Goal: Task Accomplishment & Management: Use online tool/utility

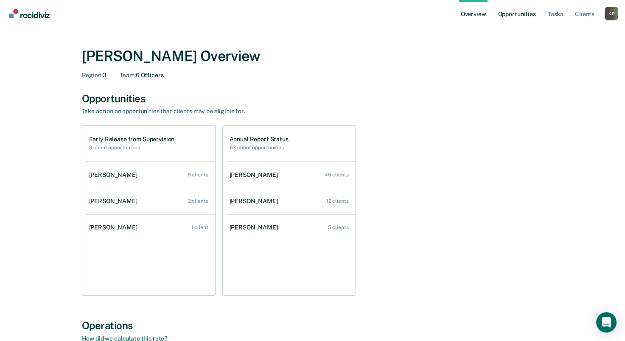
click at [509, 18] on link "Opportunities" at bounding box center [516, 13] width 41 height 27
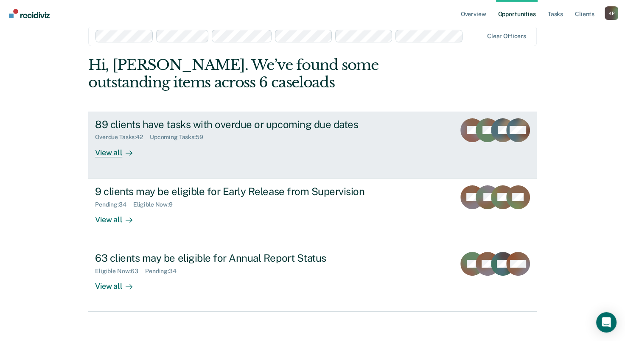
scroll to position [19, 0]
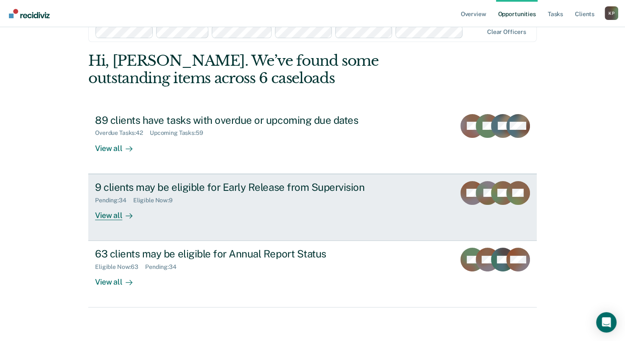
click at [204, 212] on div "9 clients may be eligible for Early Release from Supervision Pending : 34 Eligi…" at bounding box center [254, 200] width 318 height 39
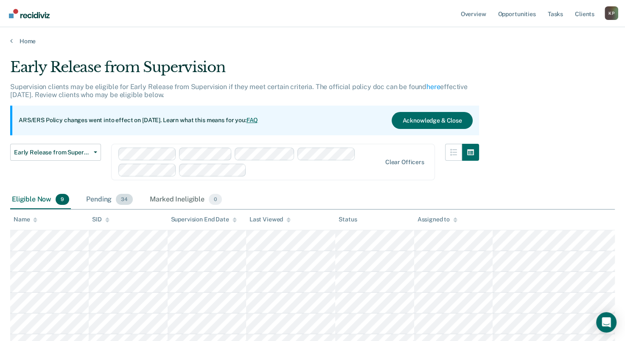
click at [95, 197] on div "Pending 34" at bounding box center [109, 200] width 50 height 19
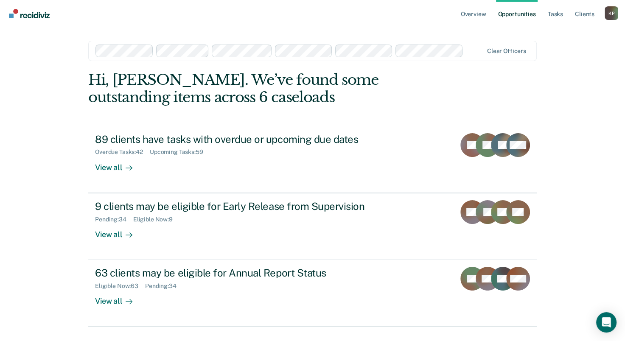
scroll to position [19, 0]
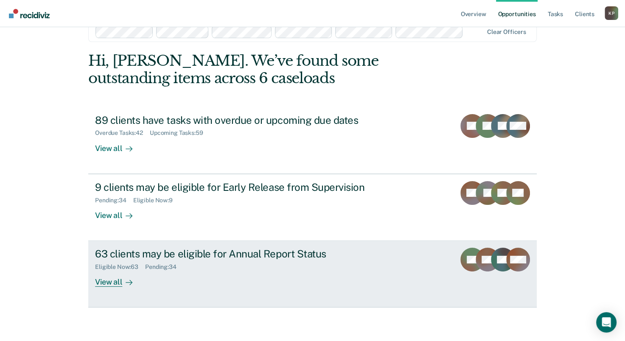
click at [184, 262] on div "Eligible Now : 63 Pending : 34" at bounding box center [244, 265] width 298 height 11
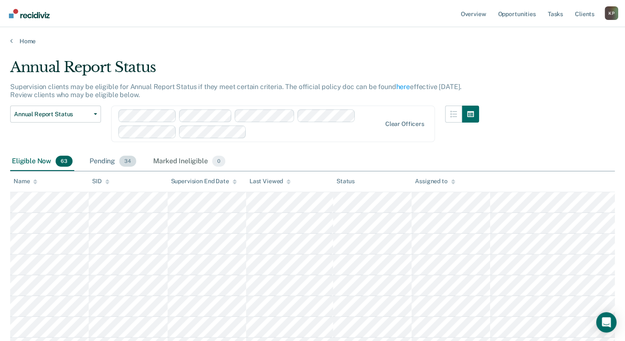
click at [99, 158] on div "Pending 34" at bounding box center [113, 161] width 50 height 19
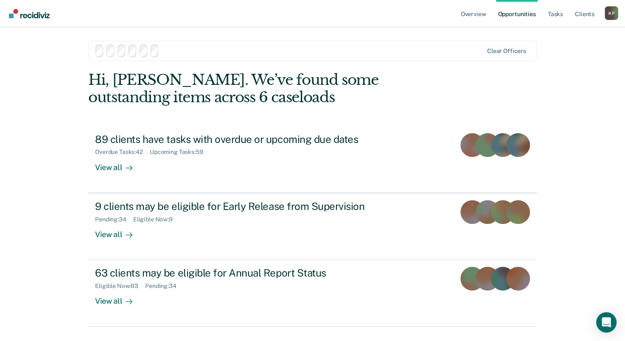
scroll to position [19, 0]
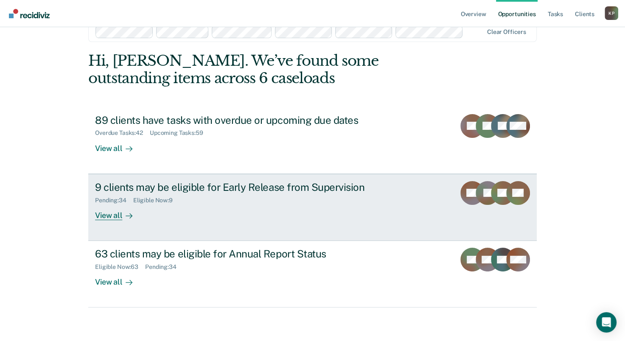
click at [250, 191] on div "9 clients may be eligible for Early Release from Supervision" at bounding box center [244, 187] width 298 height 12
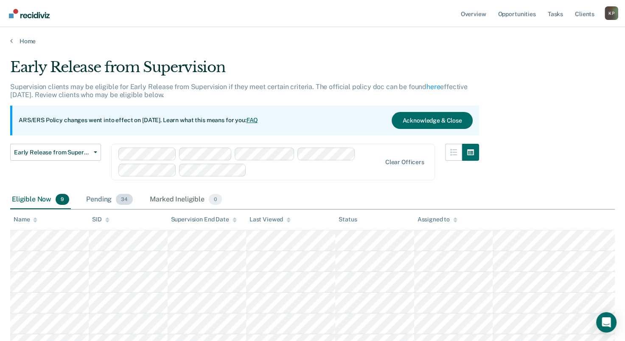
click at [90, 199] on div "Pending 34" at bounding box center [109, 200] width 50 height 19
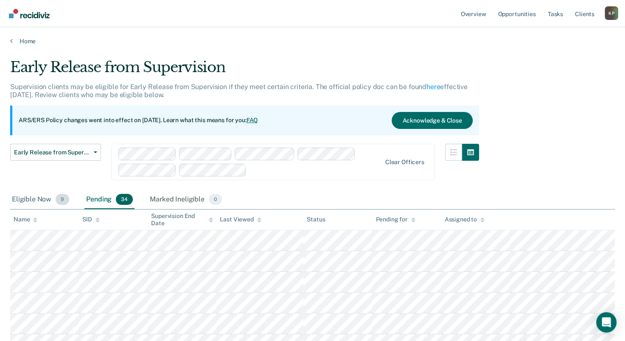
click at [31, 196] on div "Eligible Now 9" at bounding box center [40, 200] width 61 height 19
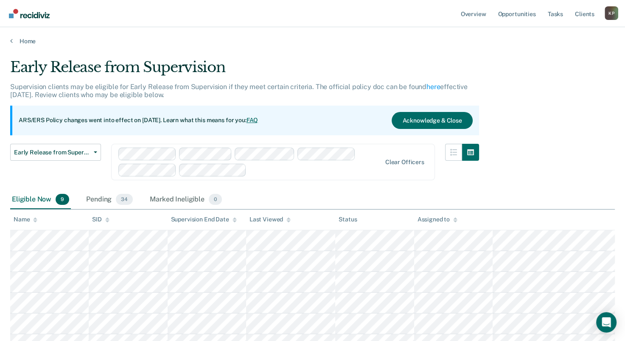
scroll to position [19, 0]
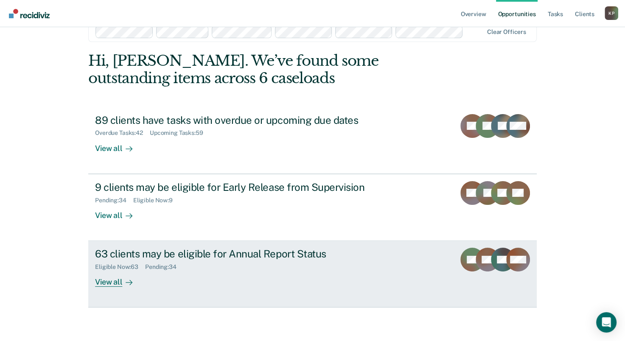
click at [198, 256] on div "63 clients may be eligible for Annual Report Status" at bounding box center [244, 254] width 298 height 12
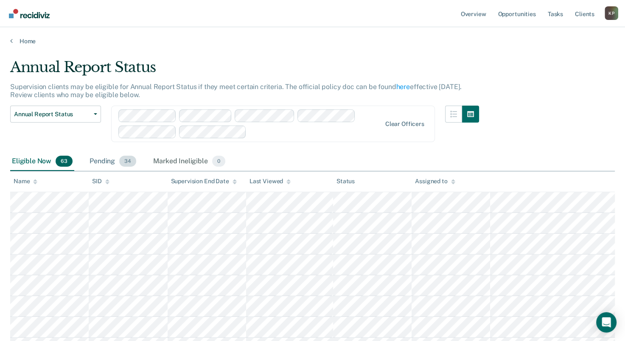
click at [101, 164] on div "Pending 34" at bounding box center [113, 161] width 50 height 19
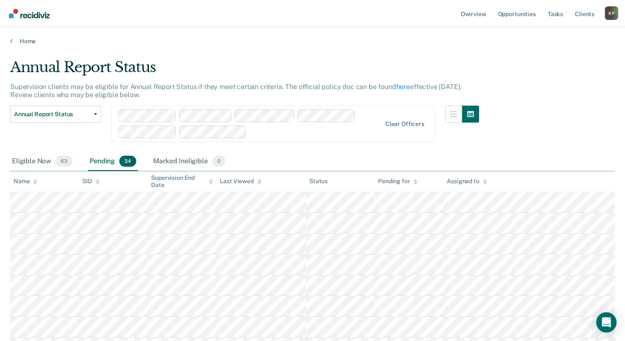
click at [96, 163] on div "Pending 34" at bounding box center [113, 161] width 50 height 19
click at [59, 162] on span "63" at bounding box center [64, 161] width 17 height 11
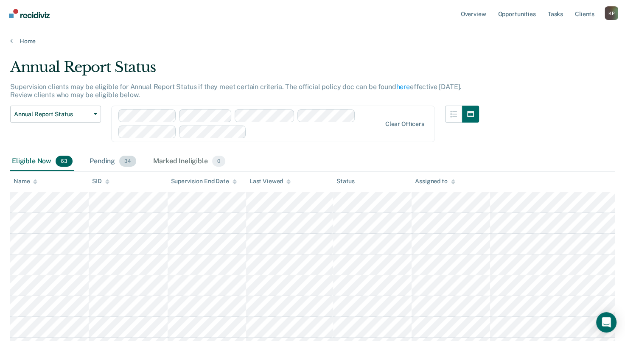
click at [109, 163] on div "Pending 34" at bounding box center [113, 161] width 50 height 19
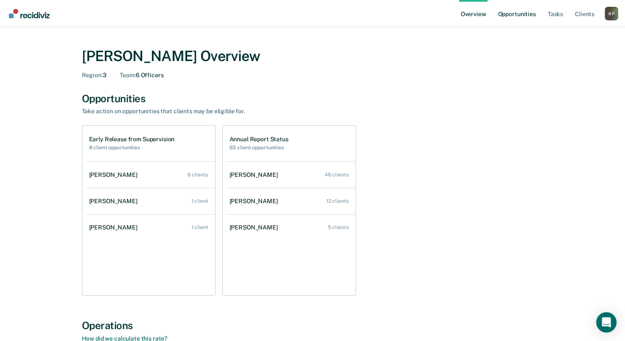
click at [515, 12] on link "Opportunities" at bounding box center [516, 13] width 41 height 27
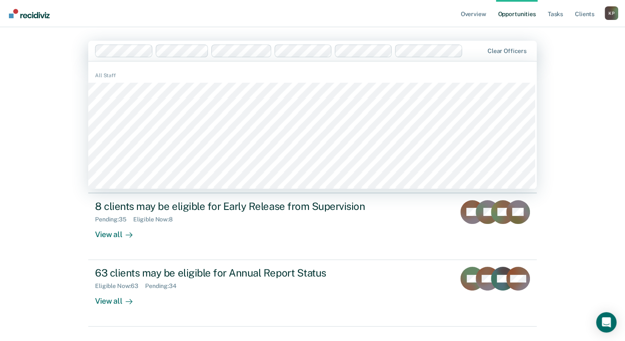
click at [29, 119] on div "Overview Opportunities Tasks Client s Konrad Plata K P Profile How it works Log…" at bounding box center [312, 180] width 625 height 361
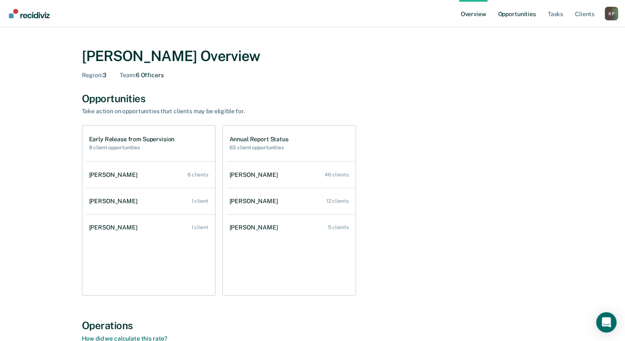
click at [524, 20] on link "Opportunities" at bounding box center [516, 13] width 41 height 27
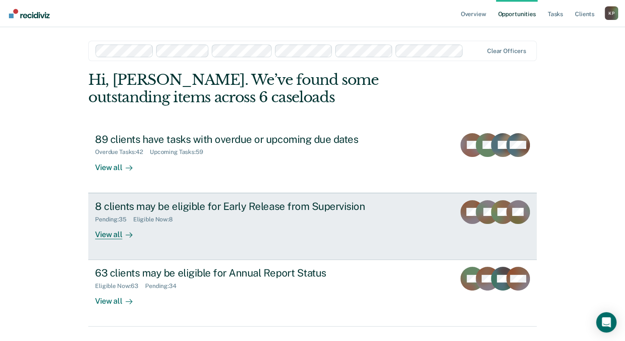
click at [267, 210] on div "8 clients may be eligible for Early Release from Supervision" at bounding box center [244, 206] width 298 height 12
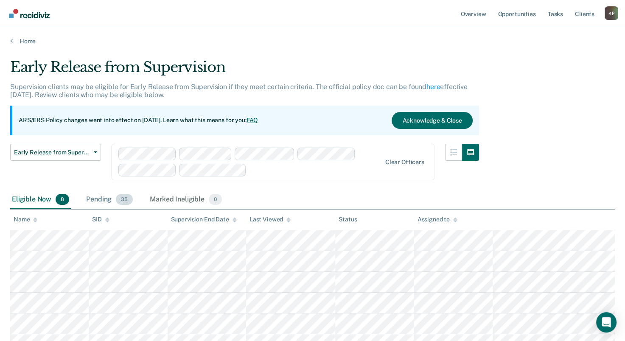
click at [94, 204] on div "Pending 35" at bounding box center [109, 200] width 50 height 19
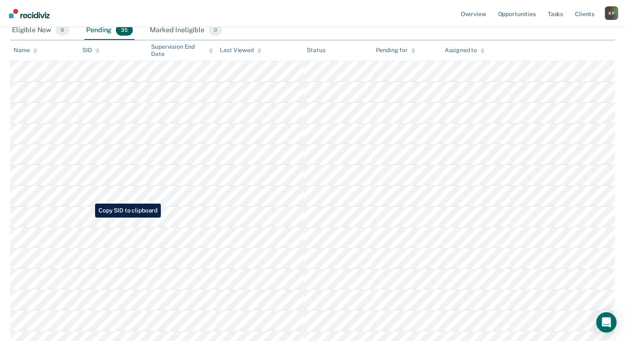
scroll to position [170, 0]
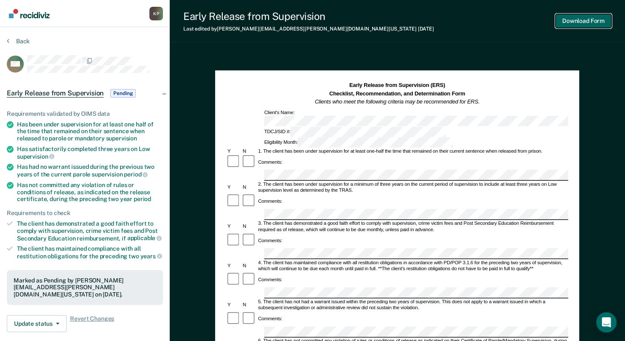
click at [575, 23] on button "Download Form" at bounding box center [584, 21] width 56 height 14
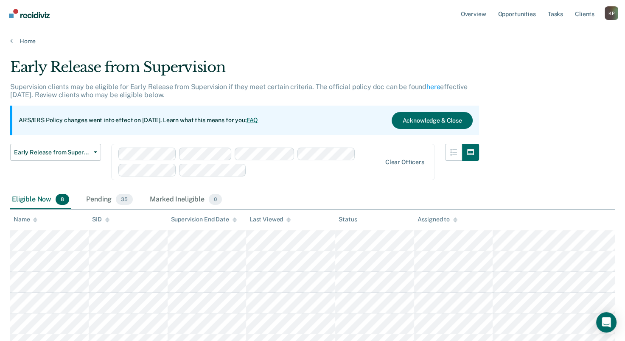
scroll to position [115, 0]
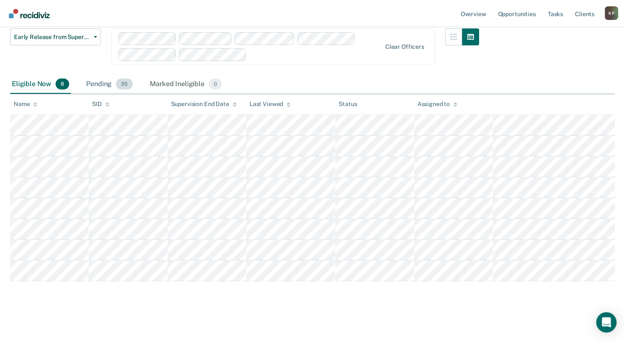
click at [97, 86] on div "Pending 35" at bounding box center [109, 84] width 50 height 19
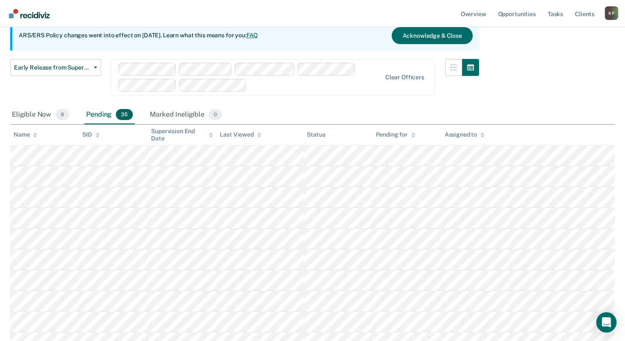
scroll to position [127, 0]
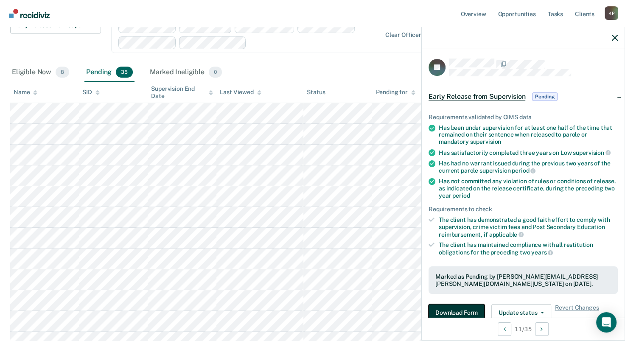
click at [443, 307] on button "Download Form" at bounding box center [457, 312] width 56 height 17
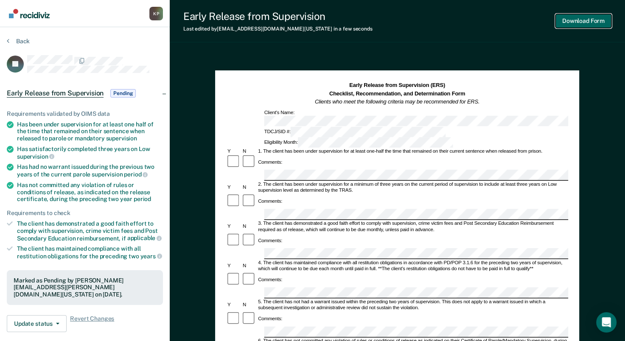
click at [583, 19] on button "Download Form" at bounding box center [584, 21] width 56 height 14
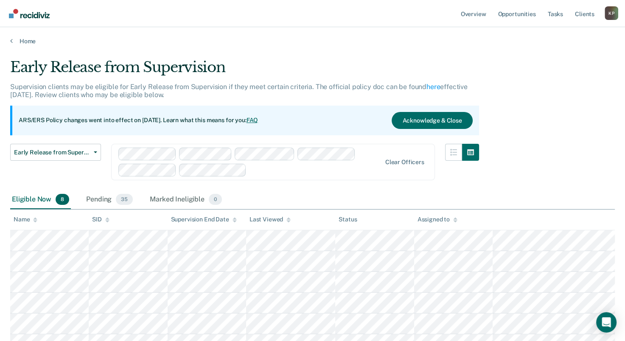
scroll to position [115, 0]
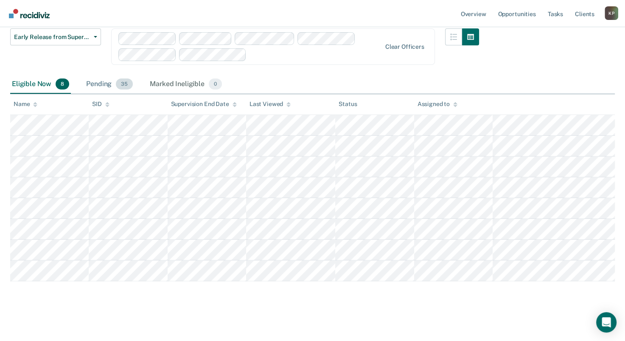
click at [93, 84] on div "Pending 35" at bounding box center [109, 84] width 50 height 19
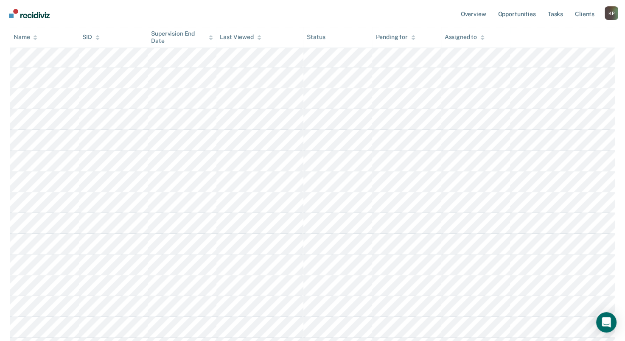
scroll to position [540, 0]
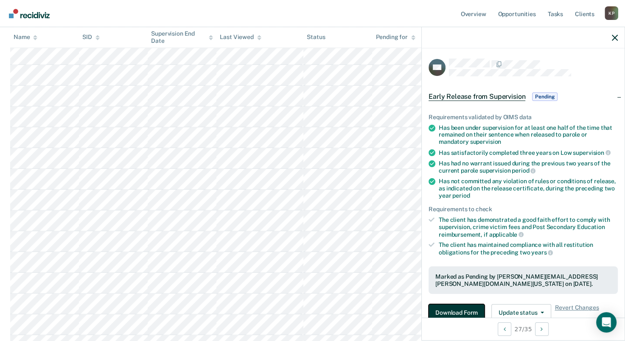
click at [448, 307] on button "Download Form" at bounding box center [457, 312] width 56 height 17
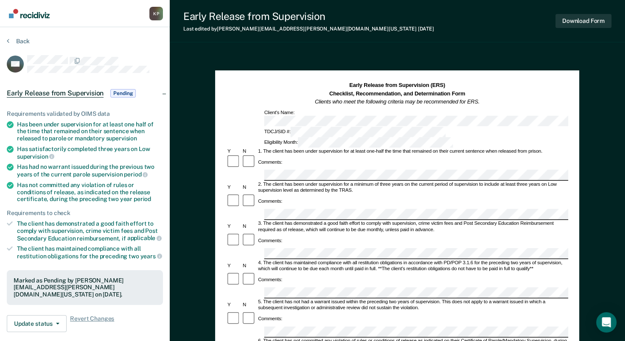
click at [599, 106] on div "Early Release from Supervision (ERS) Checklist, Recommendation, and Determinati…" at bounding box center [398, 332] width 456 height 559
click at [591, 25] on button "Download Form" at bounding box center [584, 21] width 56 height 14
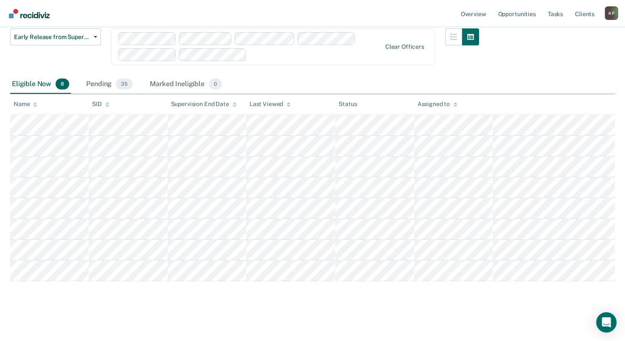
scroll to position [95, 0]
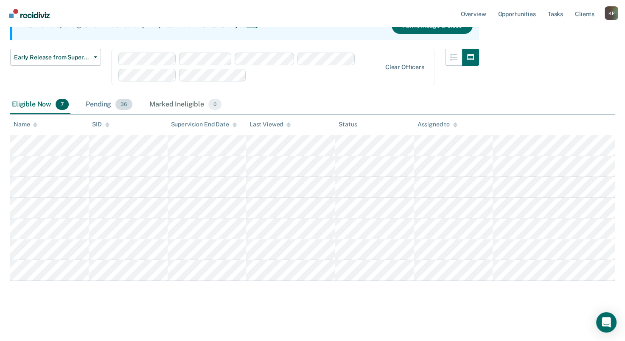
click at [106, 102] on div "Pending 36" at bounding box center [109, 105] width 50 height 19
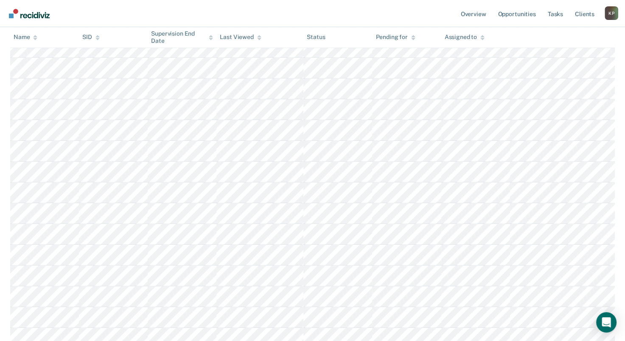
scroll to position [358, 0]
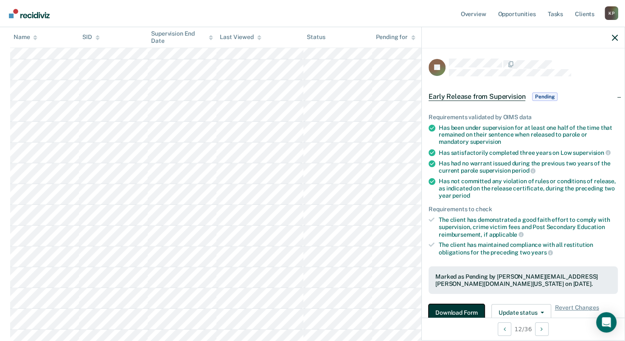
click at [445, 308] on button "Download Form" at bounding box center [457, 312] width 56 height 17
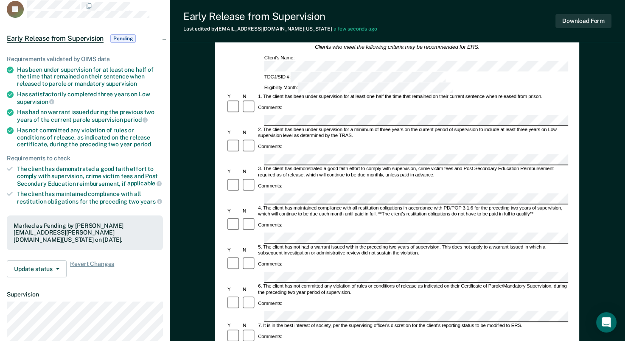
scroll to position [127, 0]
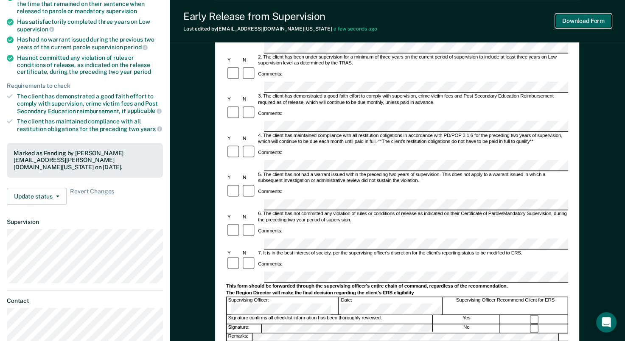
click at [601, 20] on button "Download Form" at bounding box center [584, 21] width 56 height 14
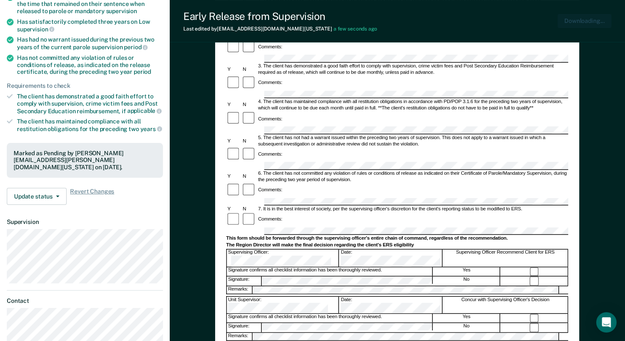
scroll to position [0, 0]
click at [484, 183] on div "Comments:" at bounding box center [397, 190] width 342 height 15
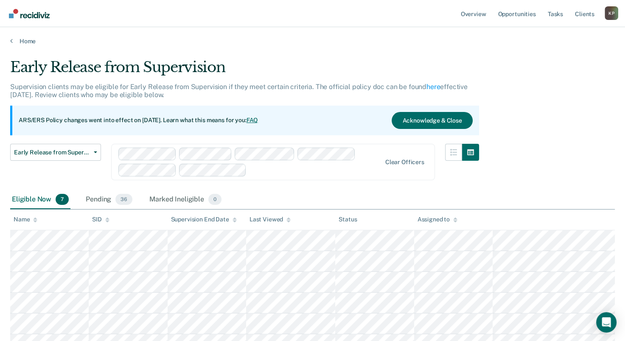
scroll to position [95, 0]
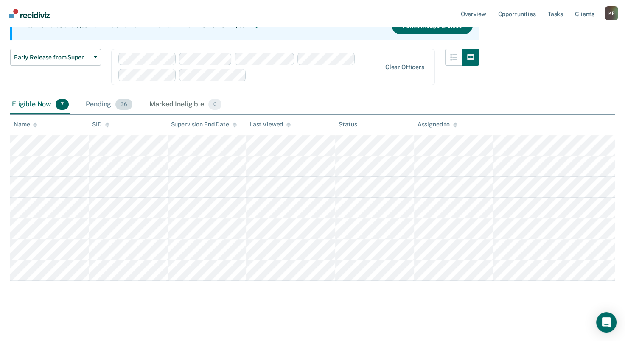
click at [106, 102] on div "Pending 36" at bounding box center [109, 105] width 50 height 19
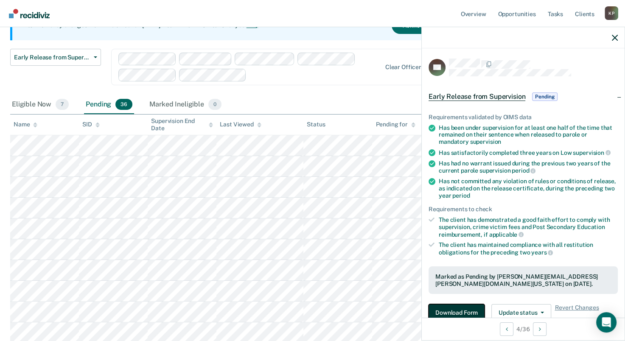
click at [443, 311] on button "Download Form" at bounding box center [457, 312] width 56 height 17
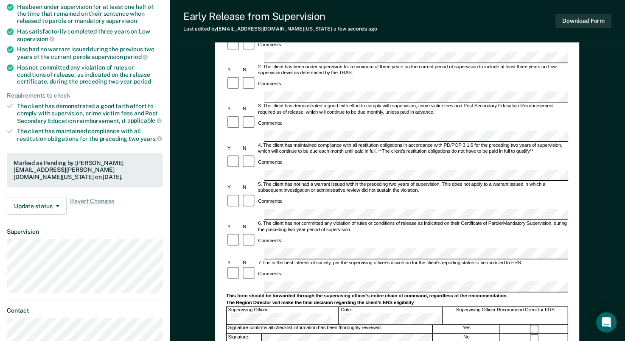
scroll to position [170, 0]
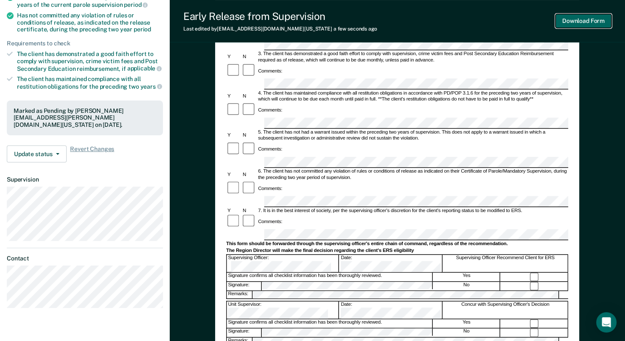
click at [579, 20] on button "Download Form" at bounding box center [584, 21] width 56 height 14
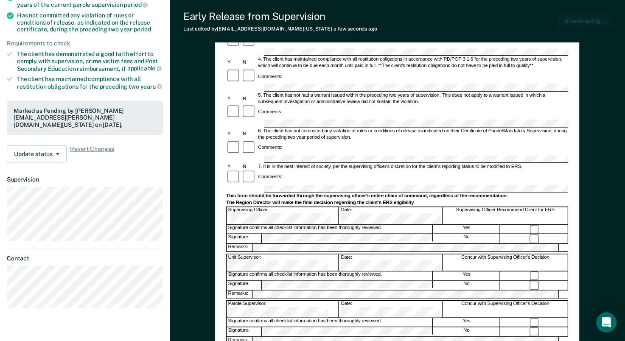
scroll to position [0, 0]
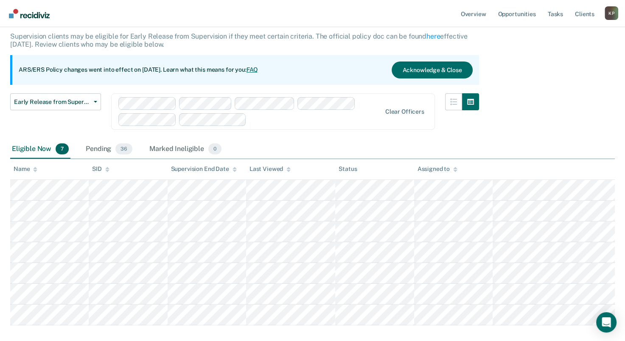
scroll to position [10, 0]
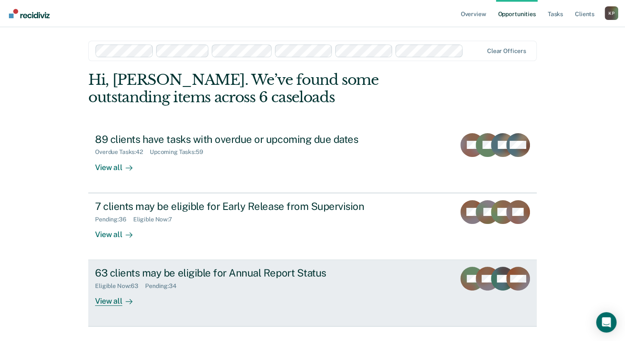
click at [215, 289] on div "Eligible Now : 63 Pending : 34" at bounding box center [244, 284] width 298 height 11
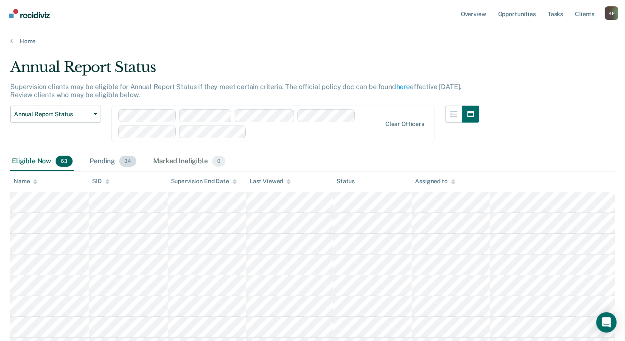
click at [108, 158] on div "Pending 34" at bounding box center [113, 161] width 50 height 19
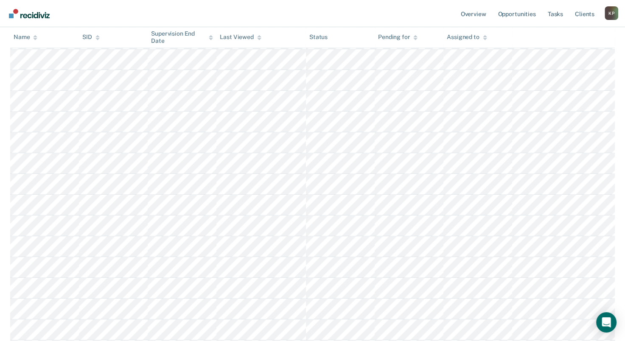
scroll to position [425, 0]
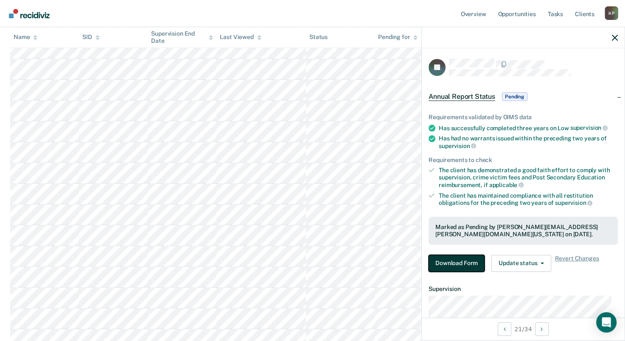
click at [436, 259] on button "Download Form" at bounding box center [457, 263] width 56 height 17
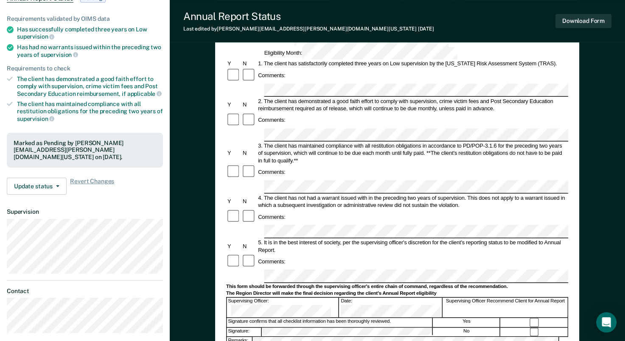
scroll to position [127, 0]
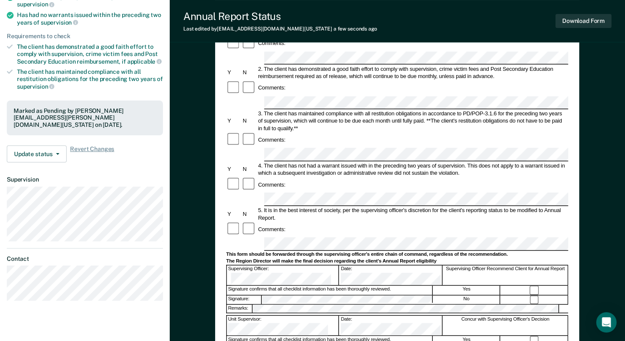
click at [602, 25] on button "Download Form" at bounding box center [584, 21] width 56 height 14
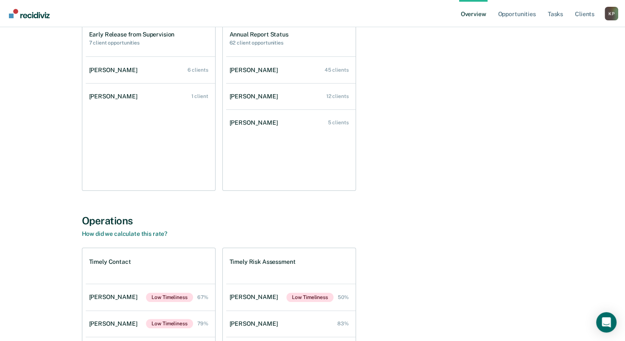
scroll to position [127, 0]
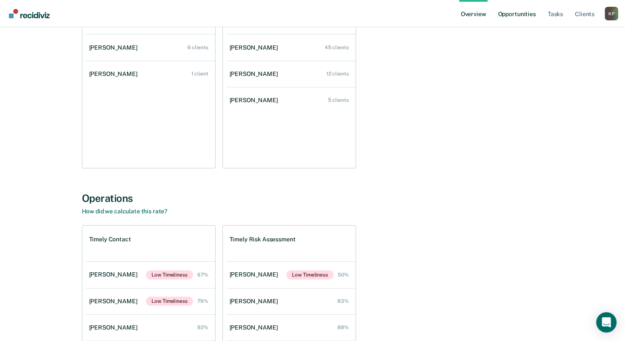
click at [512, 13] on link "Opportunities" at bounding box center [516, 13] width 41 height 27
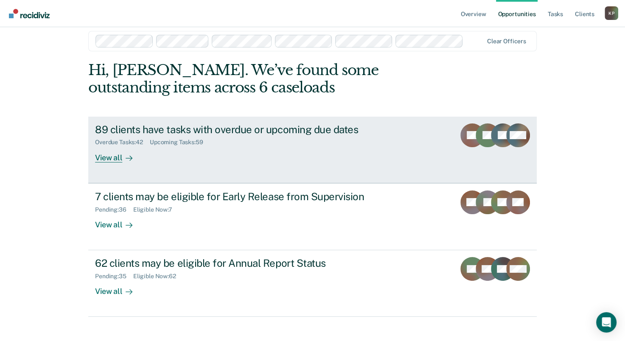
scroll to position [19, 0]
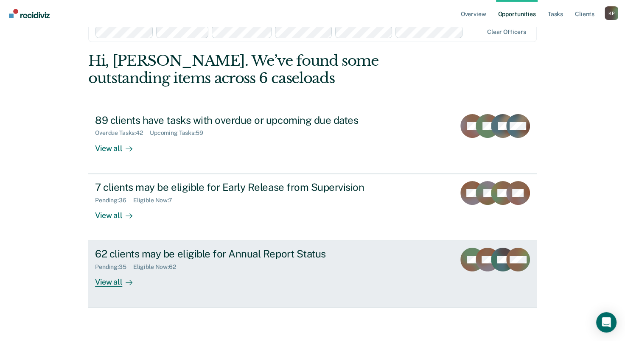
click at [246, 264] on div "Pending : 35 Eligible Now : 62" at bounding box center [244, 265] width 298 height 11
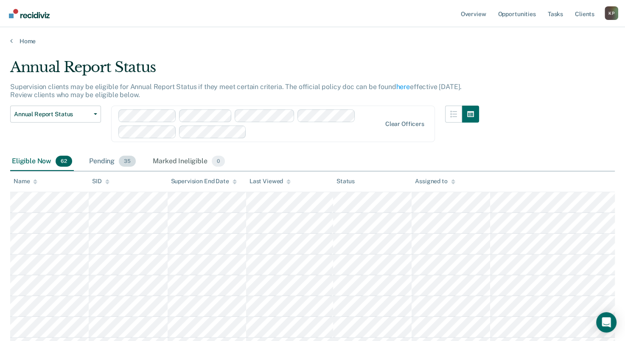
click at [99, 158] on div "Pending 35" at bounding box center [112, 161] width 50 height 19
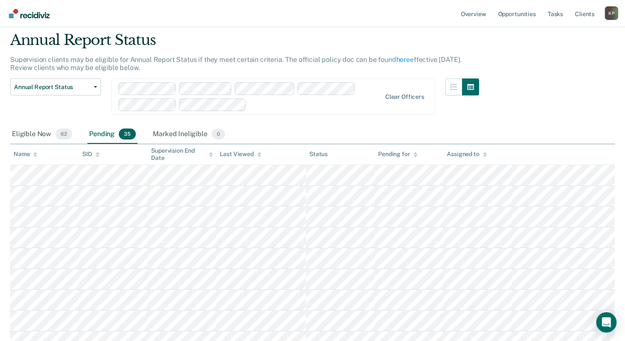
scroll to position [42, 0]
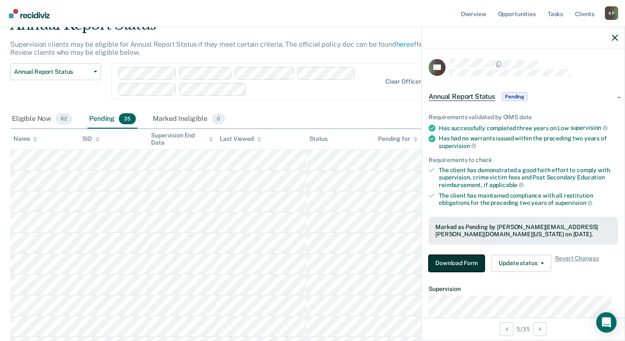
click at [449, 262] on button "Download Form" at bounding box center [457, 263] width 56 height 17
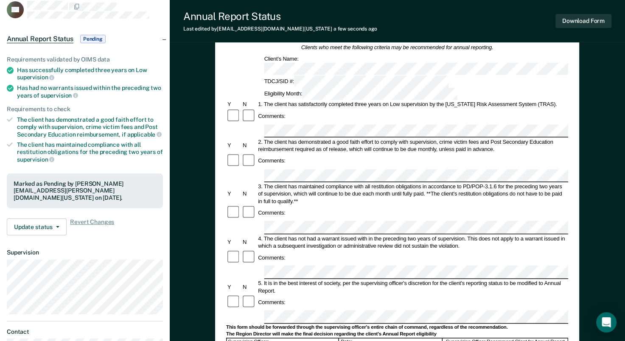
scroll to position [127, 0]
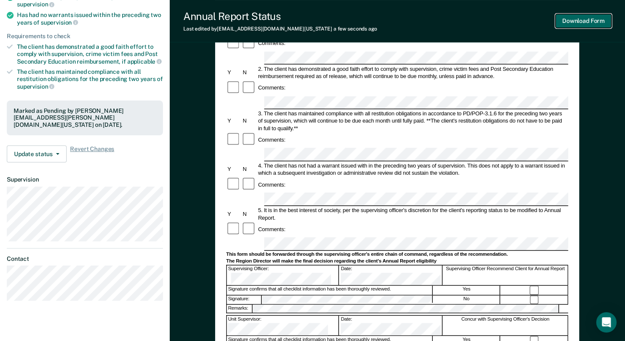
click at [582, 17] on button "Download Form" at bounding box center [584, 21] width 56 height 14
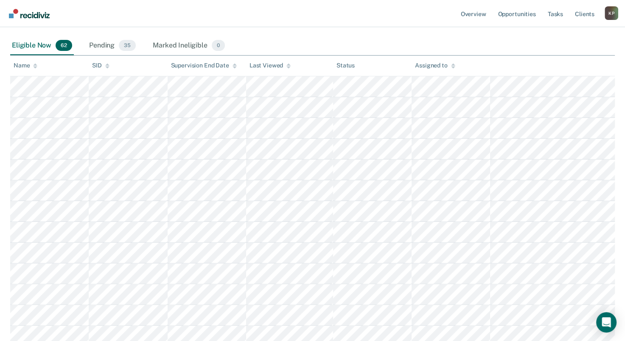
scroll to position [97, 0]
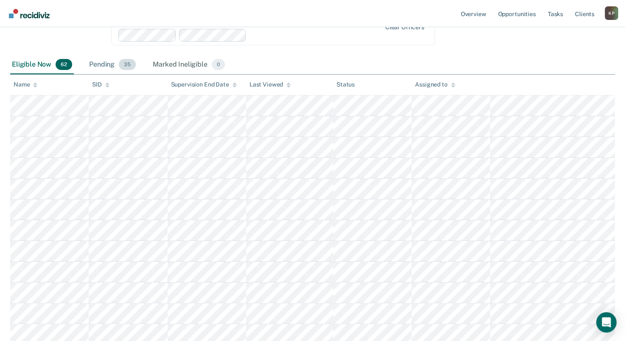
click at [102, 64] on div "Pending 35" at bounding box center [112, 65] width 50 height 19
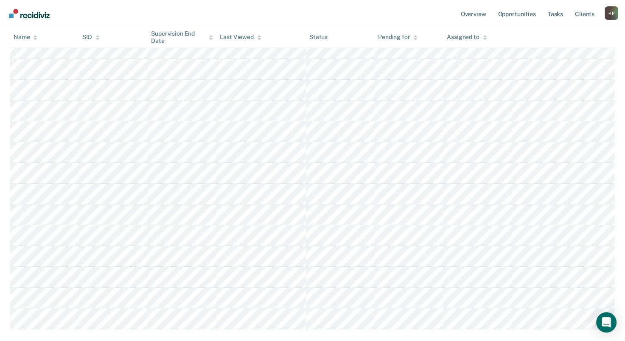
scroll to position [606, 0]
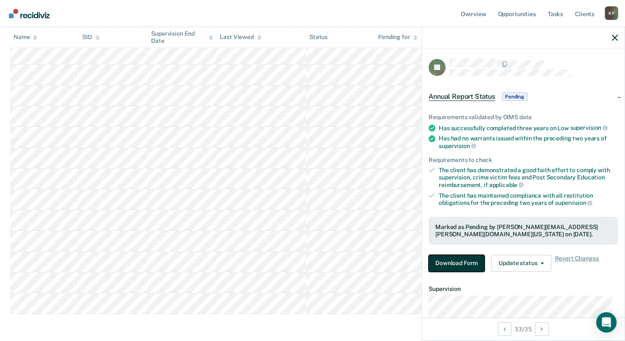
click at [440, 259] on button "Download Form" at bounding box center [457, 263] width 56 height 17
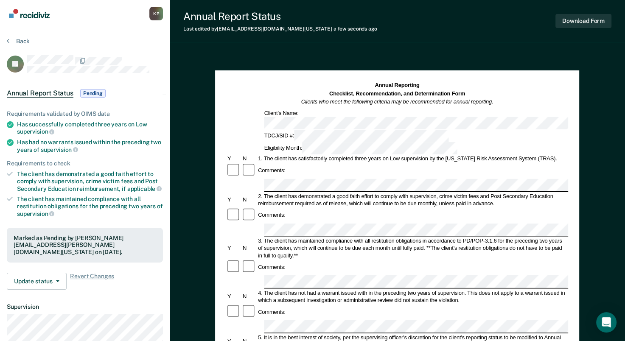
click at [527, 237] on div "3. The client has maintained compliance with all restitution obligations in acc…" at bounding box center [413, 248] width 312 height 22
click at [577, 21] on button "Download Form" at bounding box center [584, 21] width 56 height 14
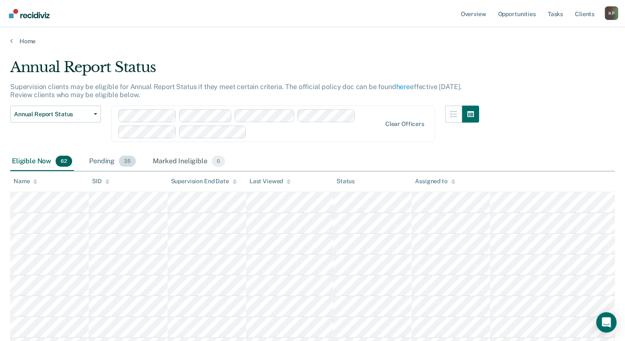
click at [98, 160] on div "Pending 35" at bounding box center [112, 161] width 50 height 19
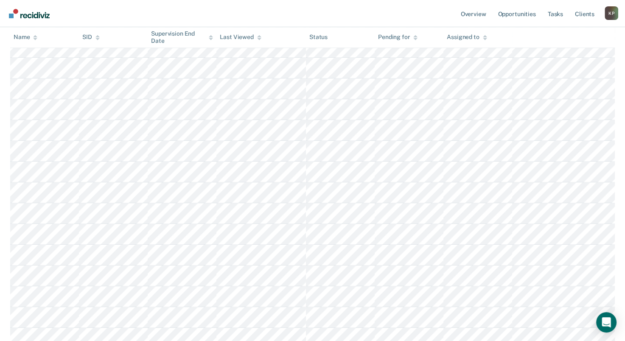
scroll to position [425, 0]
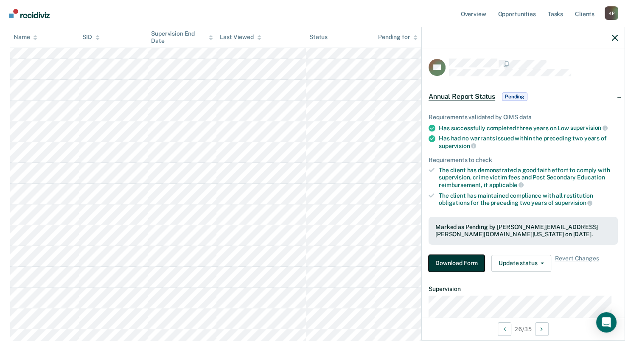
click at [439, 256] on button "Download Form" at bounding box center [457, 263] width 56 height 17
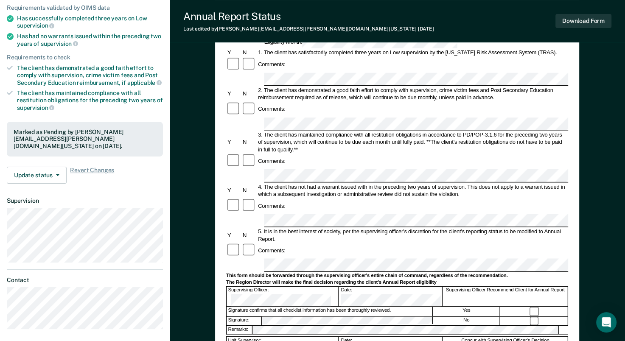
scroll to position [127, 0]
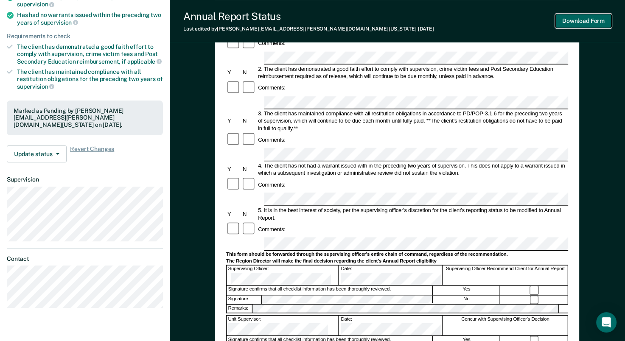
click at [566, 25] on button "Download Form" at bounding box center [584, 21] width 56 height 14
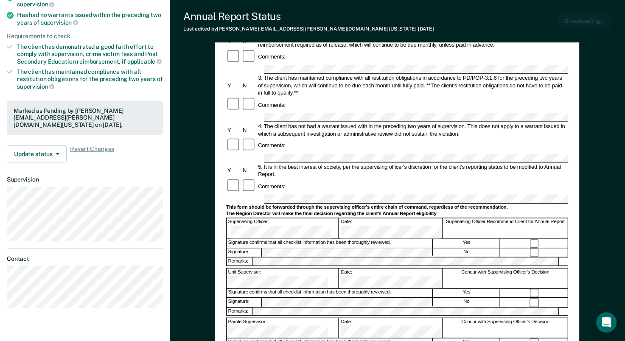
scroll to position [0, 0]
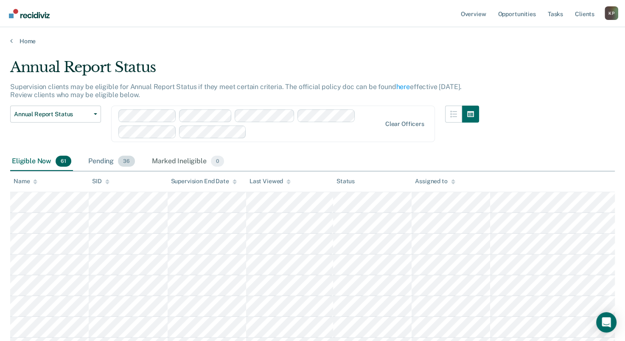
click at [103, 160] on div "Pending 36" at bounding box center [112, 161] width 50 height 19
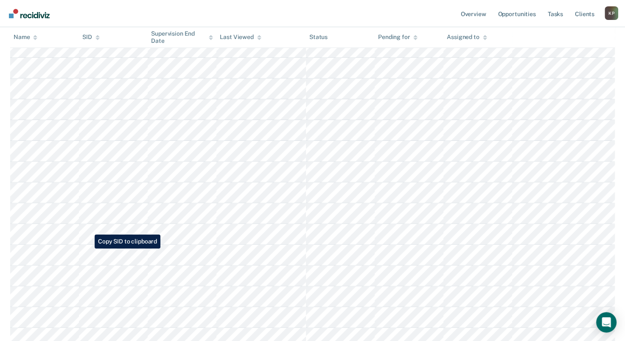
scroll to position [255, 0]
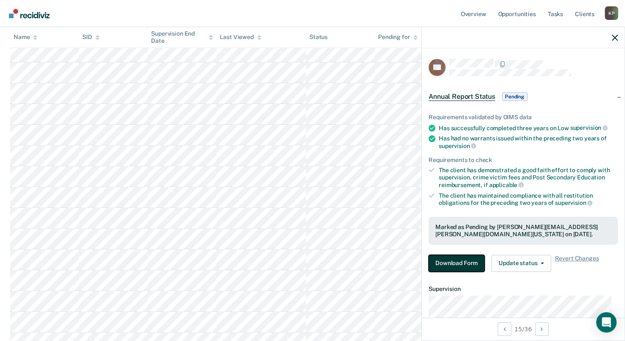
click at [470, 256] on button "Download Form" at bounding box center [457, 263] width 56 height 17
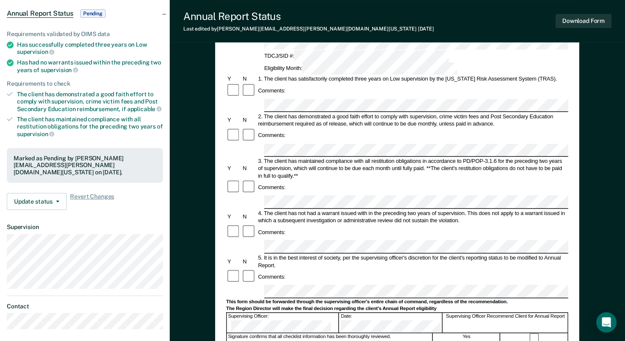
scroll to position [85, 0]
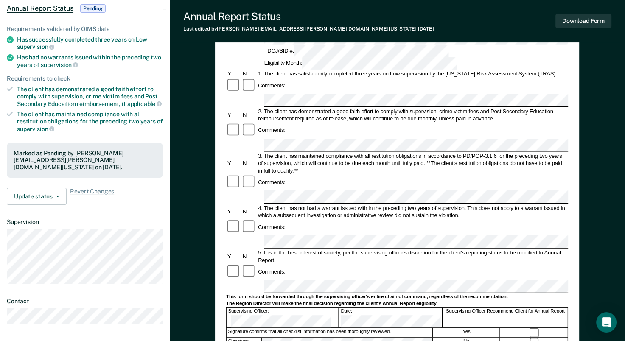
click at [457, 175] on div "Comments:" at bounding box center [397, 182] width 342 height 15
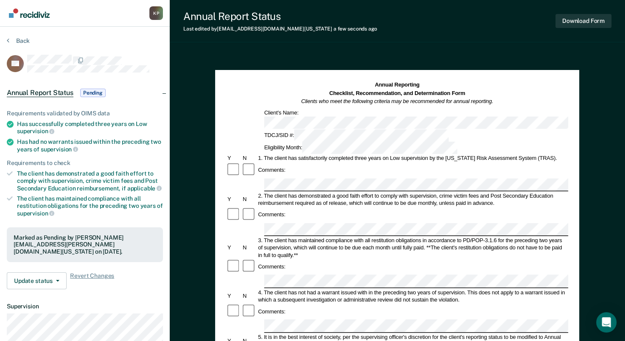
scroll to position [0, 0]
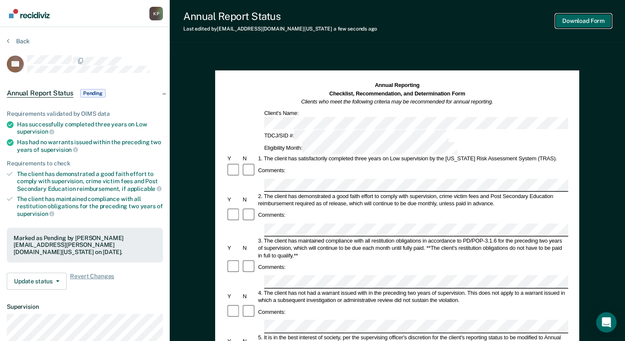
click at [597, 20] on button "Download Form" at bounding box center [584, 21] width 56 height 14
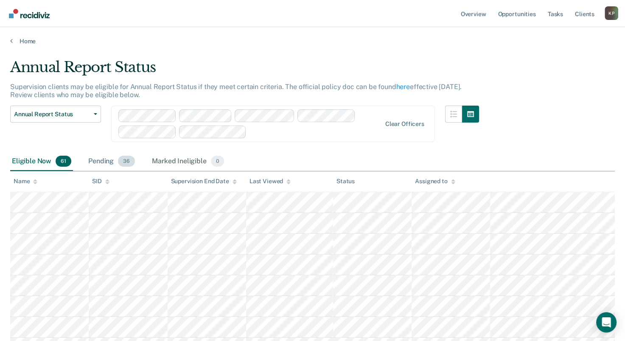
click at [98, 158] on div "Pending 36" at bounding box center [112, 161] width 50 height 19
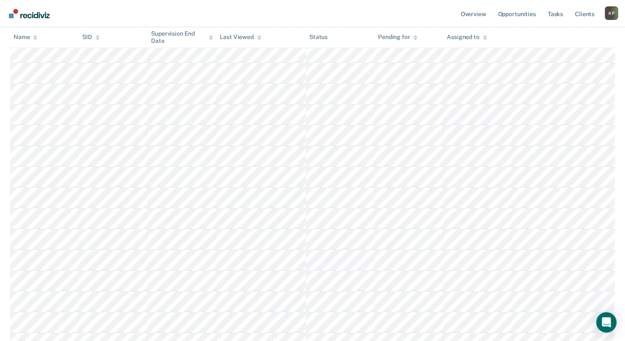
scroll to position [532, 0]
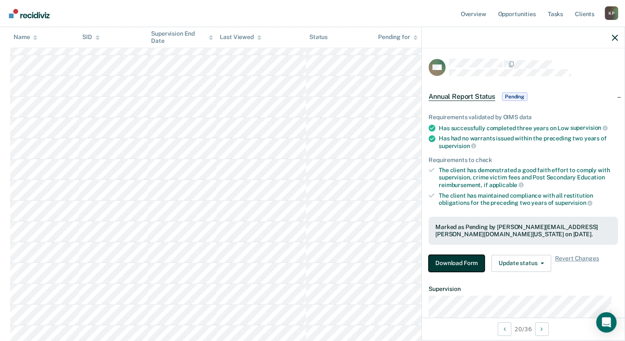
click at [449, 257] on button "Download Form" at bounding box center [457, 263] width 56 height 17
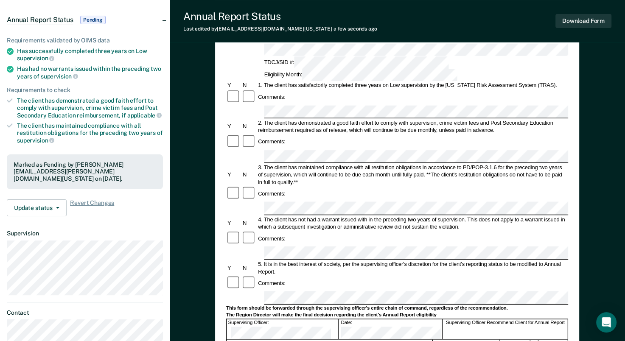
scroll to position [127, 0]
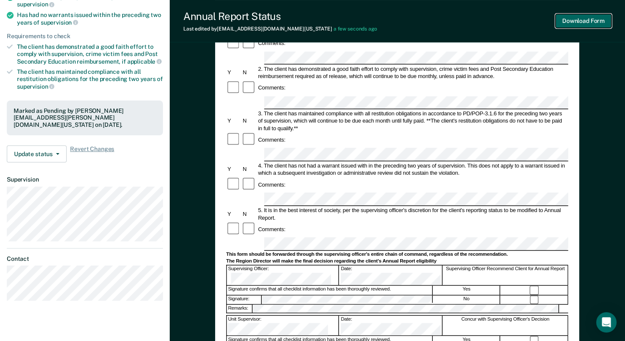
click at [594, 22] on button "Download Form" at bounding box center [584, 21] width 56 height 14
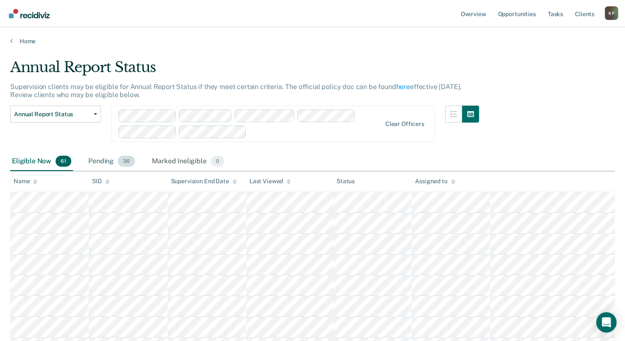
click at [95, 158] on div "Pending 36" at bounding box center [112, 161] width 50 height 19
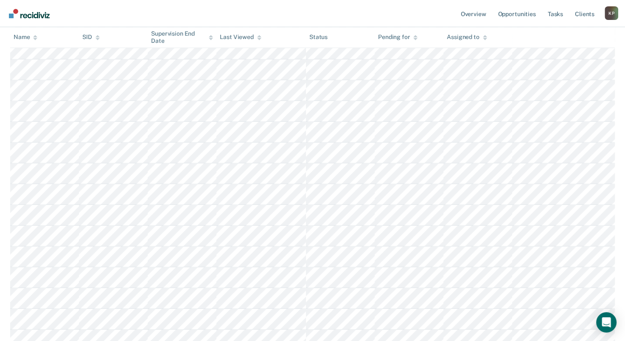
scroll to position [637, 0]
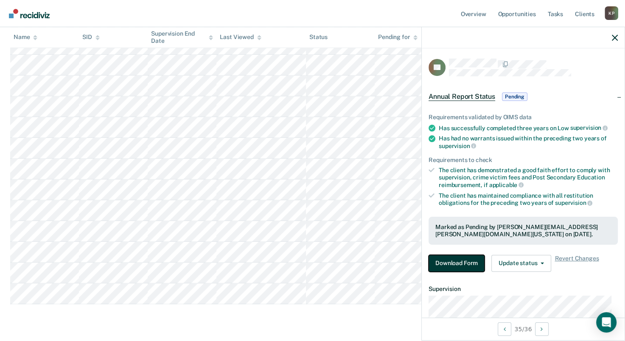
click at [450, 263] on button "Download Form" at bounding box center [457, 263] width 56 height 17
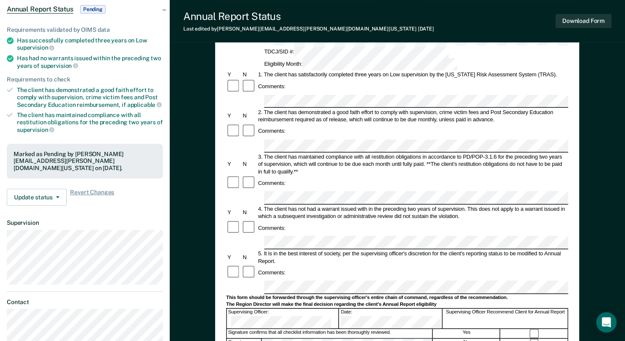
scroll to position [127, 0]
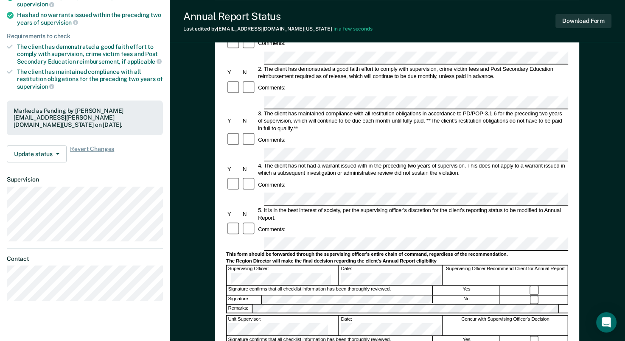
click at [267, 234] on form "Annual Reporting Checklist, Recommendation, and Determination Form Clients who …" at bounding box center [397, 237] width 342 height 566
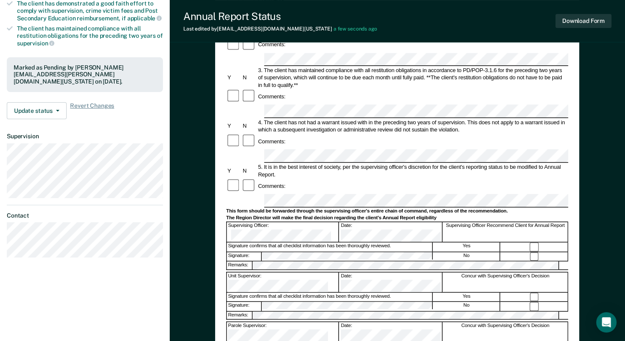
scroll to position [58, 0]
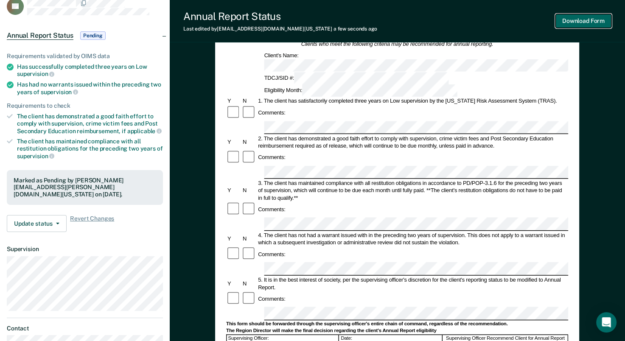
click at [569, 24] on button "Download Form" at bounding box center [584, 21] width 56 height 14
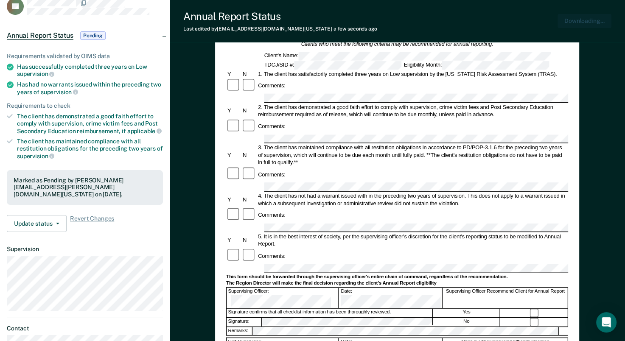
scroll to position [0, 0]
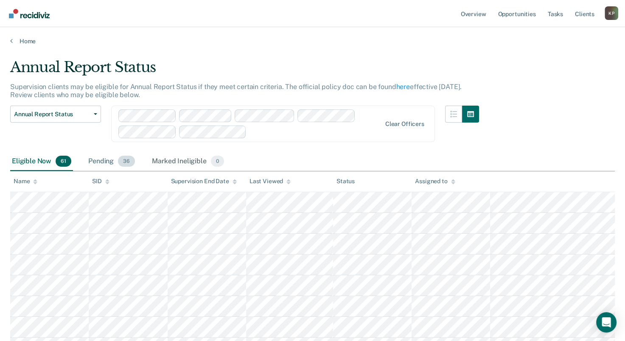
click at [100, 156] on div "Pending 36" at bounding box center [112, 161] width 50 height 19
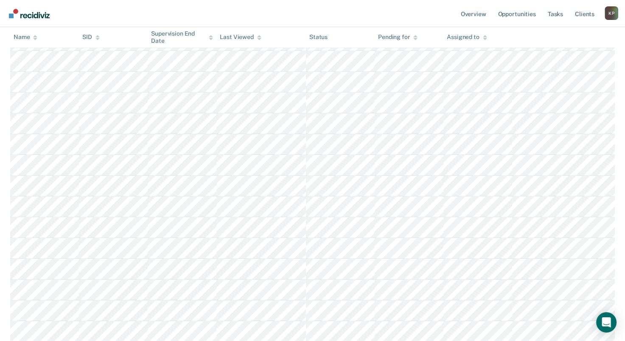
scroll to position [425, 0]
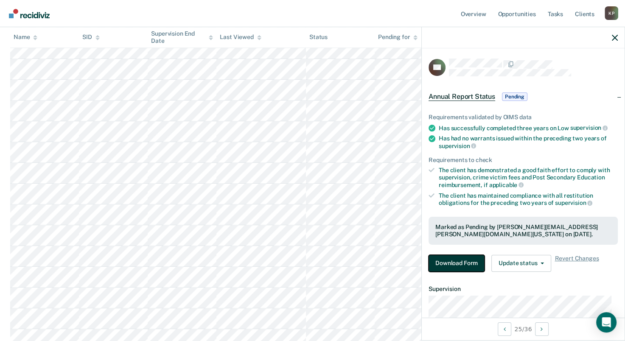
click at [455, 263] on button "Download Form" at bounding box center [457, 263] width 56 height 17
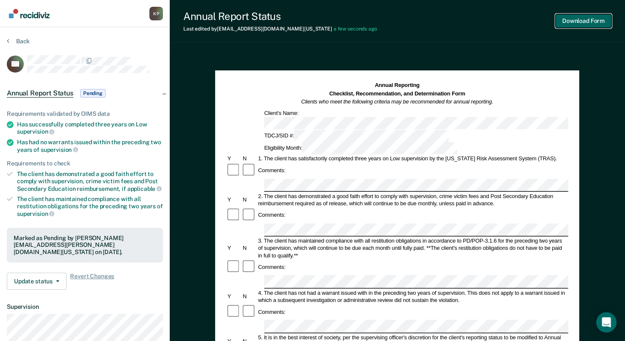
click at [572, 23] on button "Download Form" at bounding box center [584, 21] width 56 height 14
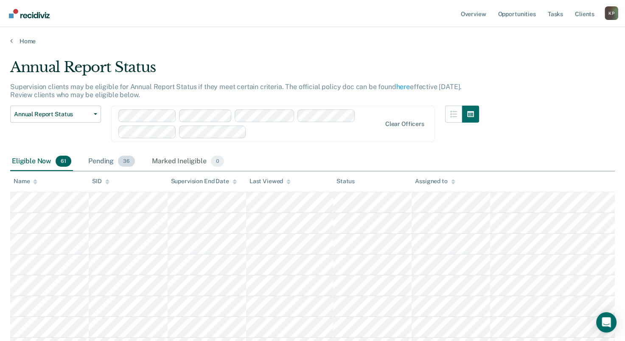
click at [108, 165] on div "Pending 36" at bounding box center [112, 161] width 50 height 19
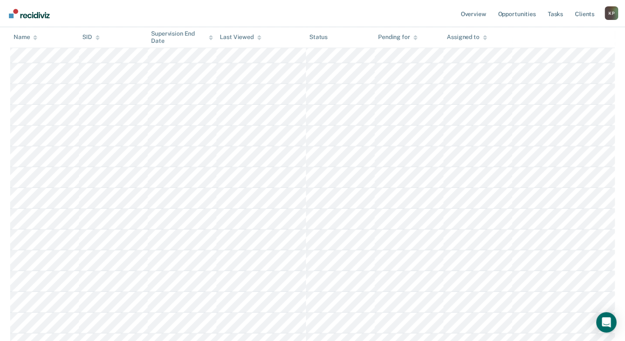
scroll to position [552, 0]
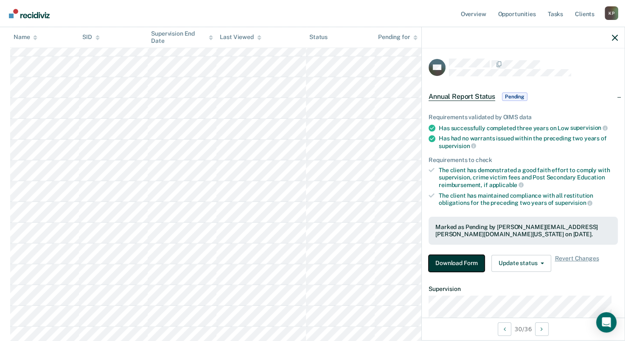
click at [434, 262] on button "Download Form" at bounding box center [457, 263] width 56 height 17
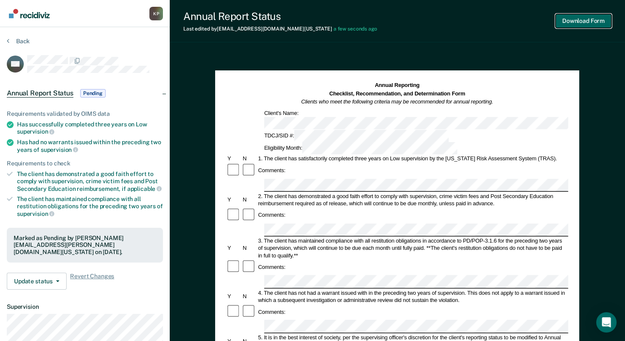
click at [581, 21] on button "Download Form" at bounding box center [584, 21] width 56 height 14
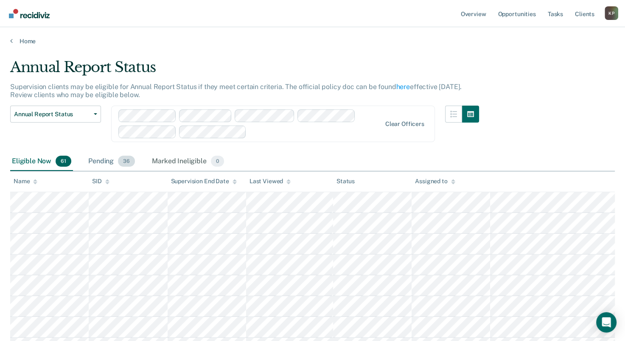
click at [99, 165] on div "Pending 36" at bounding box center [112, 161] width 50 height 19
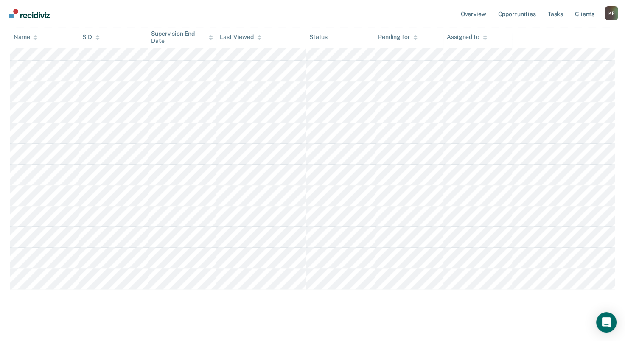
scroll to position [660, 0]
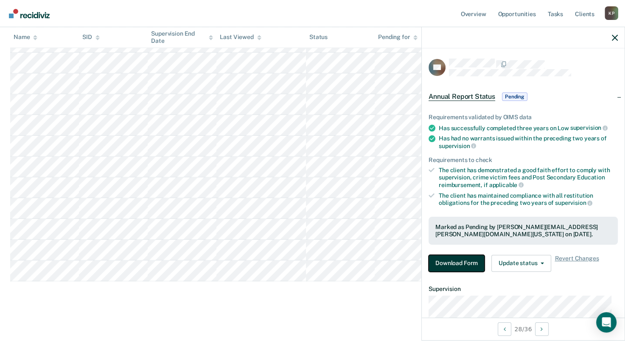
click at [448, 256] on button "Download Form" at bounding box center [457, 263] width 56 height 17
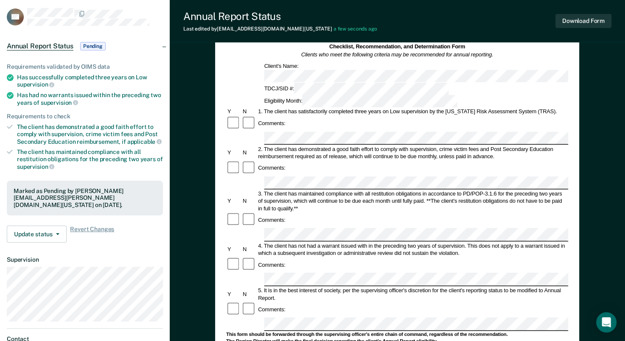
scroll to position [42, 0]
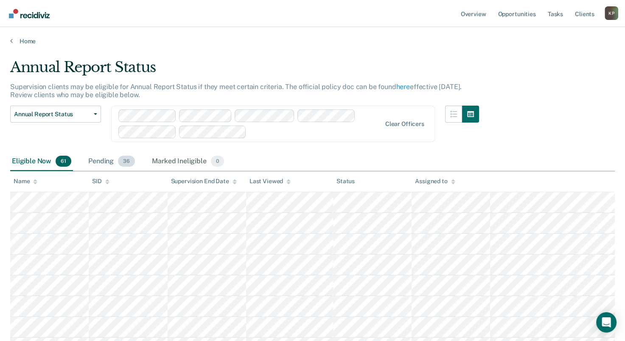
click at [93, 163] on div "Pending 36" at bounding box center [112, 161] width 50 height 19
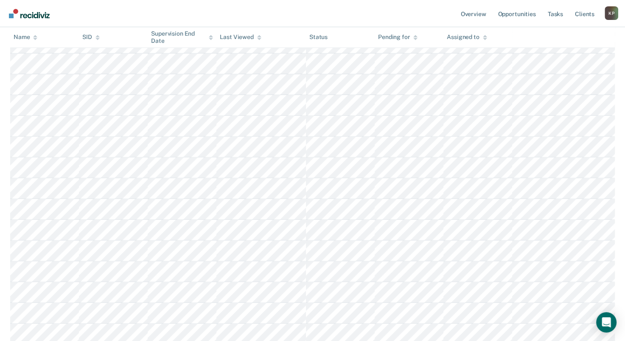
scroll to position [297, 0]
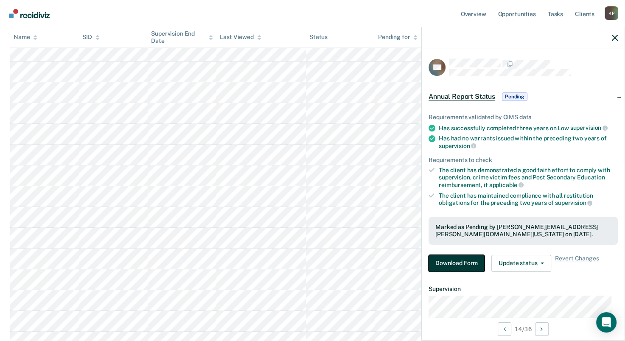
click at [443, 255] on button "Download Form" at bounding box center [457, 263] width 56 height 17
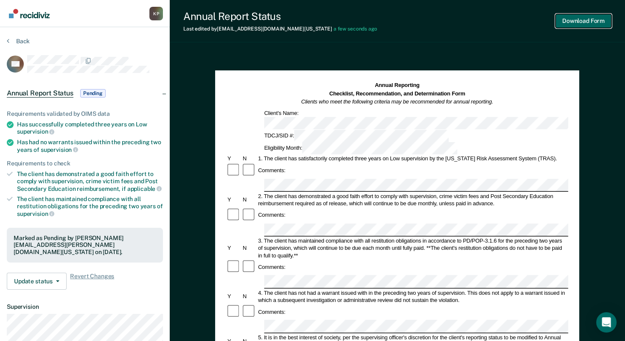
click at [568, 20] on button "Download Form" at bounding box center [584, 21] width 56 height 14
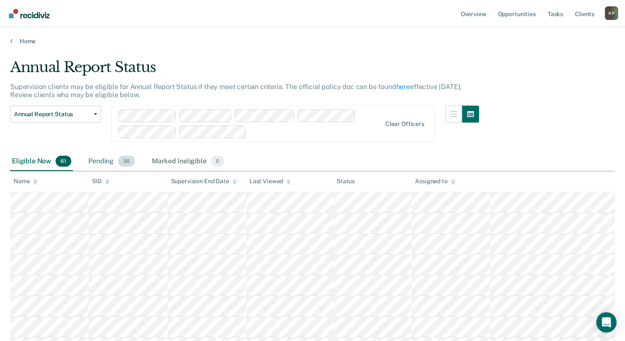
click at [108, 160] on div "Pending 36" at bounding box center [112, 161] width 50 height 19
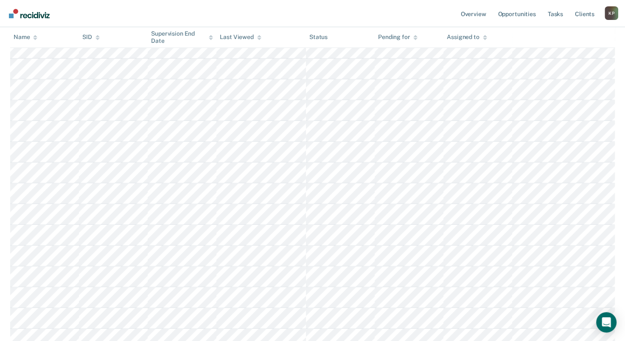
scroll to position [340, 0]
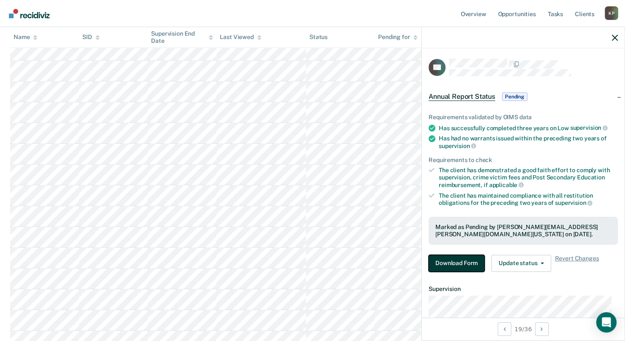
click at [440, 268] on button "Download Form" at bounding box center [457, 263] width 56 height 17
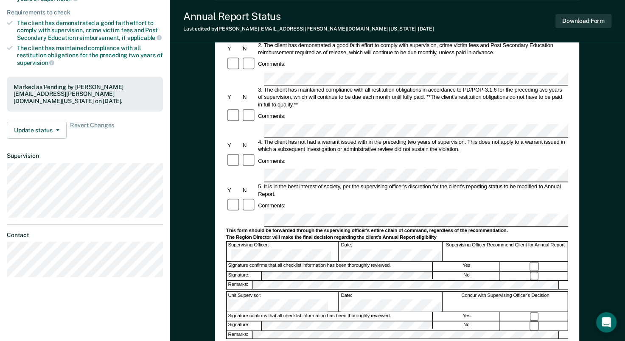
scroll to position [255, 0]
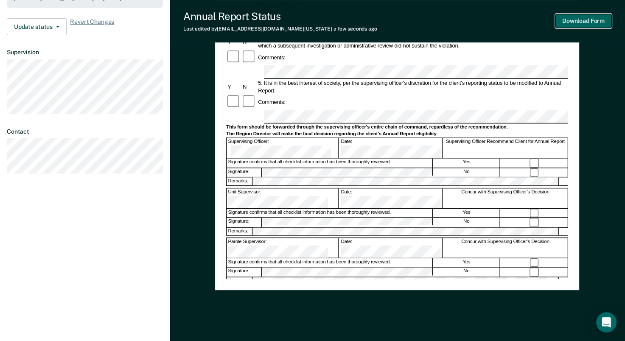
click at [577, 18] on button "Download Form" at bounding box center [584, 21] width 56 height 14
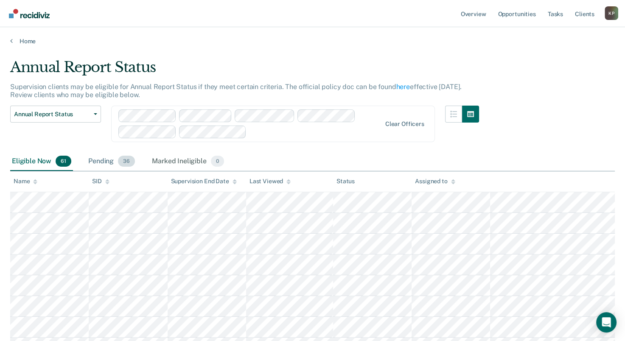
click at [103, 159] on div "Pending 36" at bounding box center [112, 161] width 50 height 19
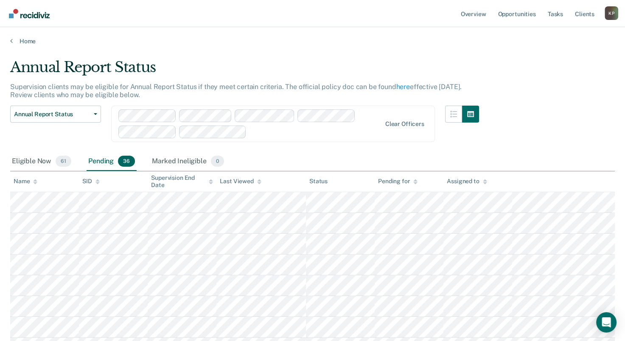
click at [97, 160] on div "Pending 36" at bounding box center [112, 161] width 50 height 19
click at [501, 158] on div "Eligible Now 61 Pending 36 Marked Ineligible 0" at bounding box center [312, 161] width 605 height 19
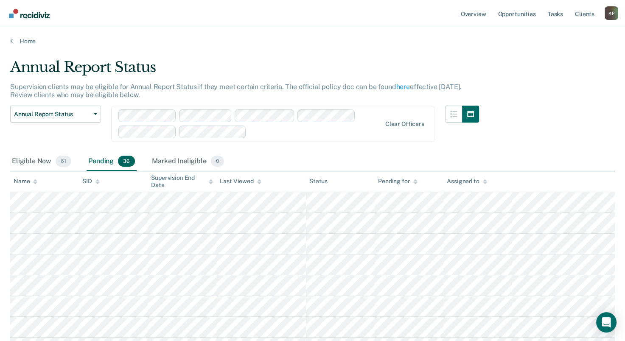
click at [96, 159] on div "Pending 36" at bounding box center [112, 161] width 50 height 19
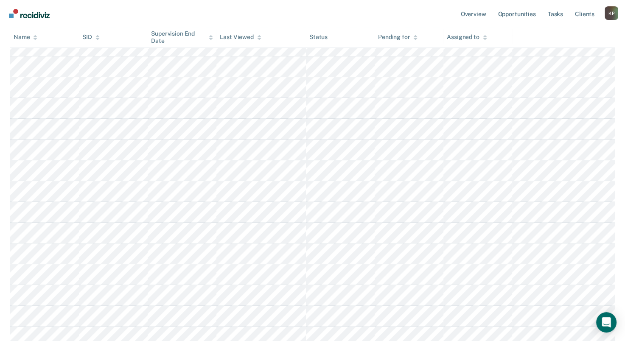
scroll to position [212, 0]
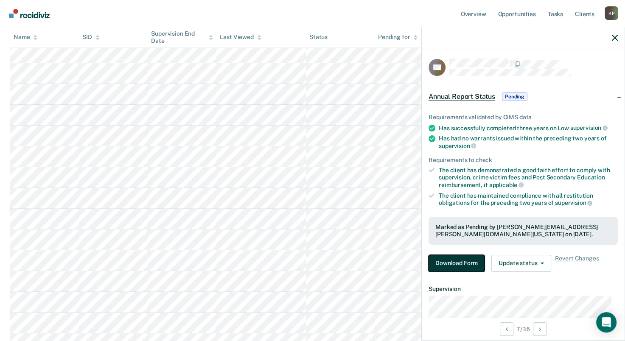
click at [455, 258] on button "Download Form" at bounding box center [457, 263] width 56 height 17
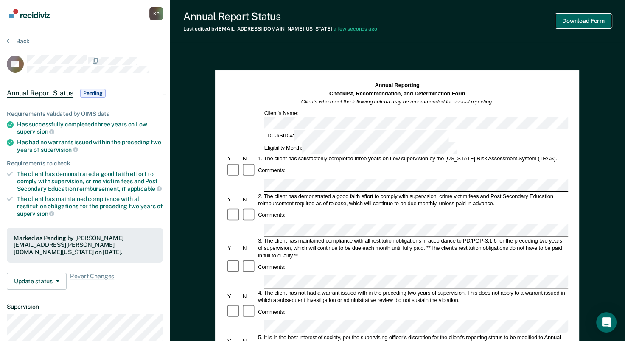
click at [597, 20] on button "Download Form" at bounding box center [584, 21] width 56 height 14
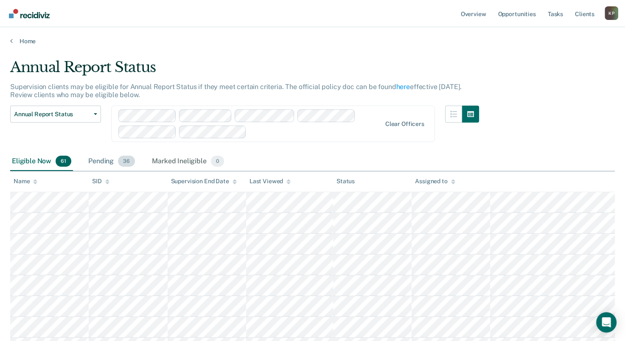
click at [97, 162] on div "Pending 36" at bounding box center [112, 161] width 50 height 19
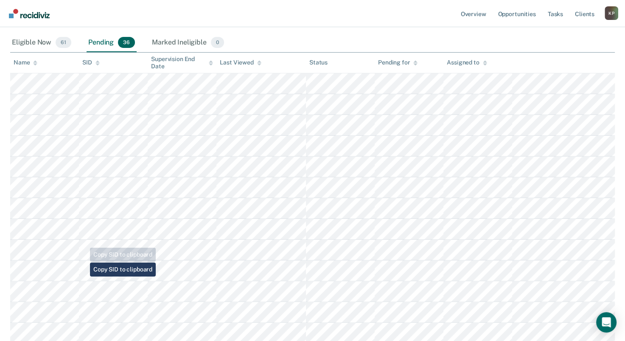
scroll to position [127, 0]
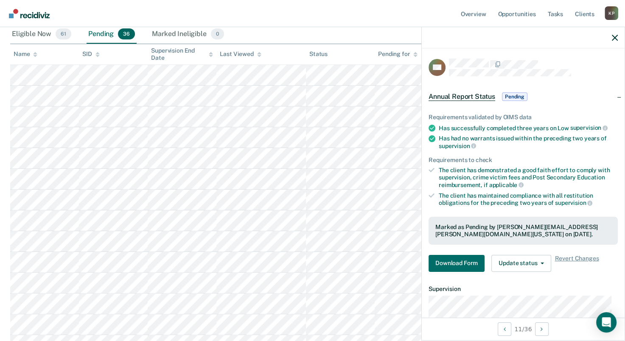
click at [449, 244] on div "Requirements validated by OIMS data Has successfully completed three years on L…" at bounding box center [523, 189] width 203 height 179
click at [450, 255] on button "Download Form" at bounding box center [457, 263] width 56 height 17
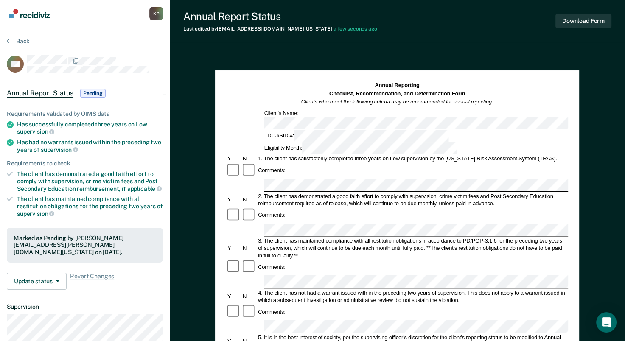
click at [429, 163] on div "Comments:" at bounding box center [397, 170] width 342 height 15
click at [580, 25] on button "Download Form" at bounding box center [584, 21] width 56 height 14
click at [265, 237] on div "3. The client has maintained compliance with all restitution obligations in acc…" at bounding box center [413, 248] width 312 height 22
click at [285, 212] on div "Comments:" at bounding box center [272, 215] width 30 height 7
click at [288, 237] on div "3. The client has maintained compliance with all restitution obligations in acc…" at bounding box center [413, 248] width 312 height 22
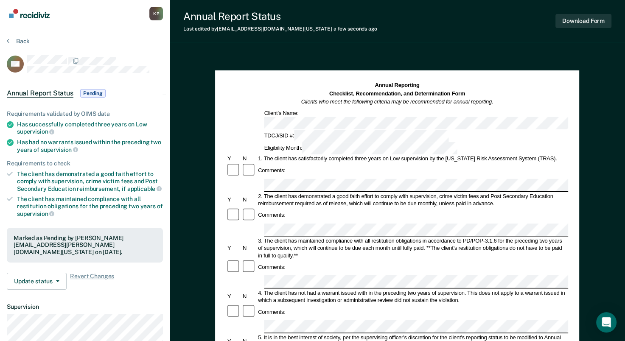
click at [290, 208] on div "Comments:" at bounding box center [397, 215] width 342 height 15
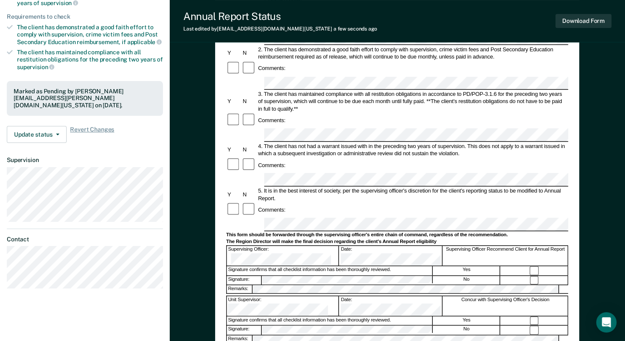
scroll to position [85, 0]
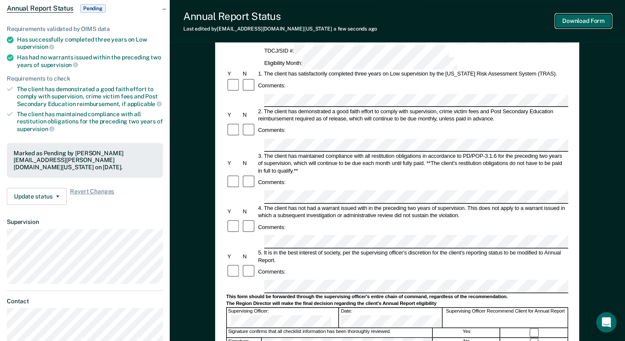
click at [580, 21] on button "Download Form" at bounding box center [584, 21] width 56 height 14
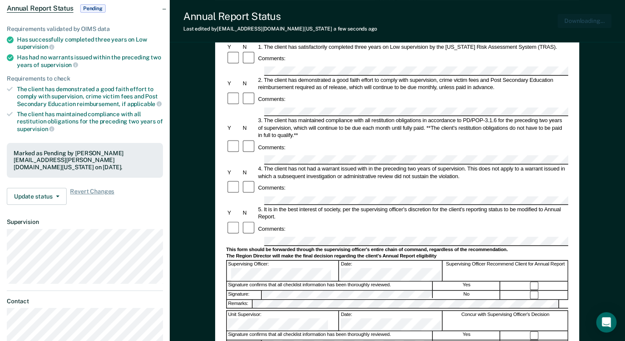
scroll to position [0, 0]
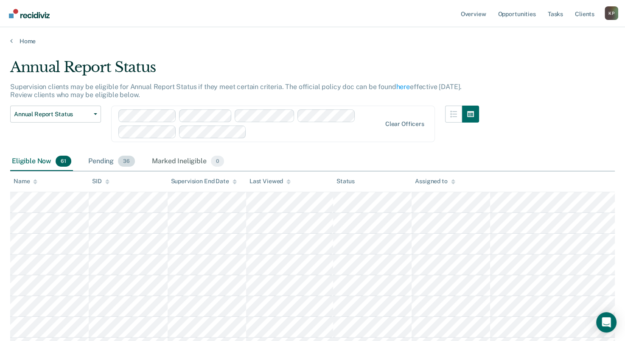
click at [104, 162] on div "Pending 36" at bounding box center [112, 161] width 50 height 19
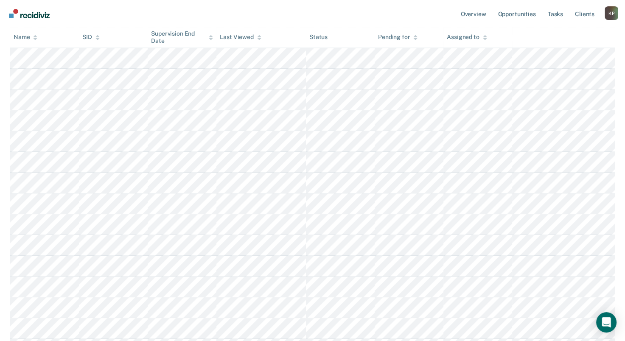
scroll to position [297, 0]
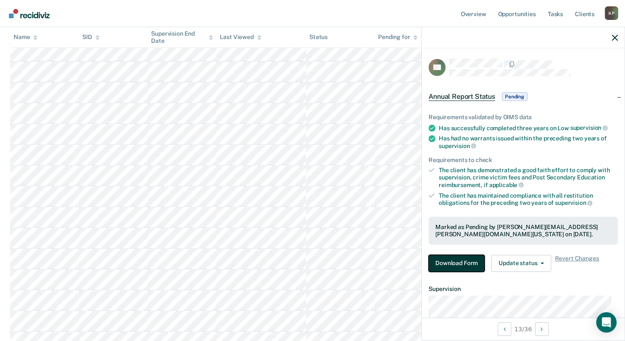
click at [461, 256] on button "Download Form" at bounding box center [457, 263] width 56 height 17
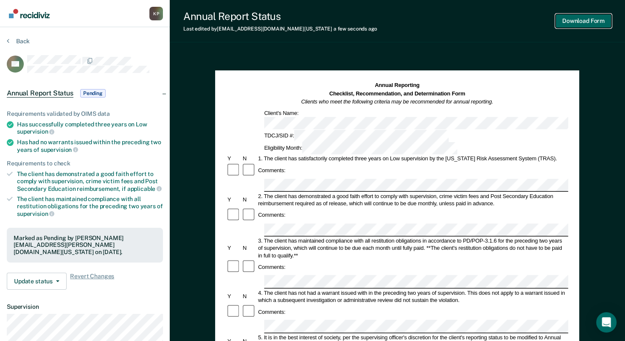
click at [605, 23] on button "Download Form" at bounding box center [584, 21] width 56 height 14
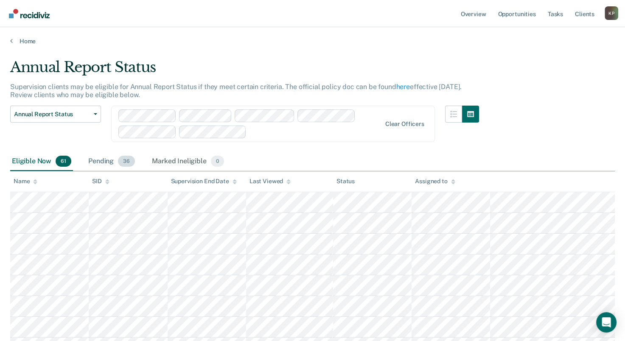
click at [98, 160] on div "Pending 36" at bounding box center [112, 161] width 50 height 19
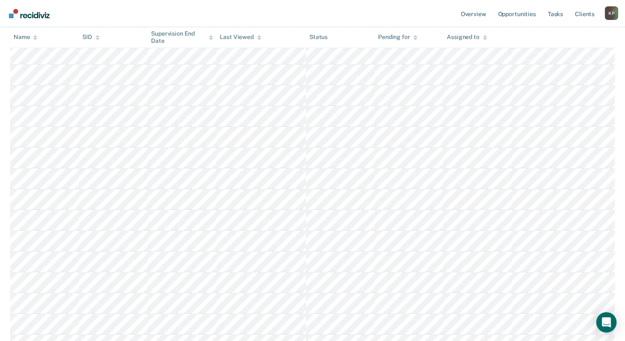
scroll to position [425, 0]
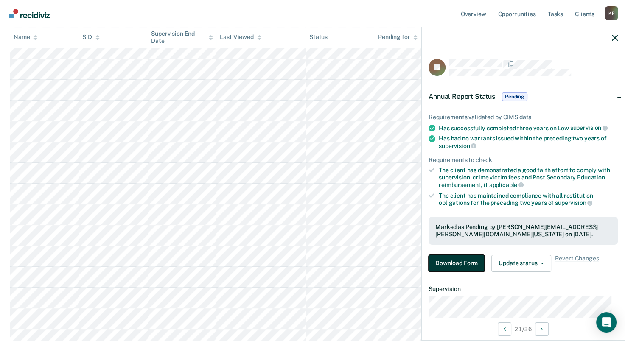
click at [467, 263] on button "Download Form" at bounding box center [457, 263] width 56 height 17
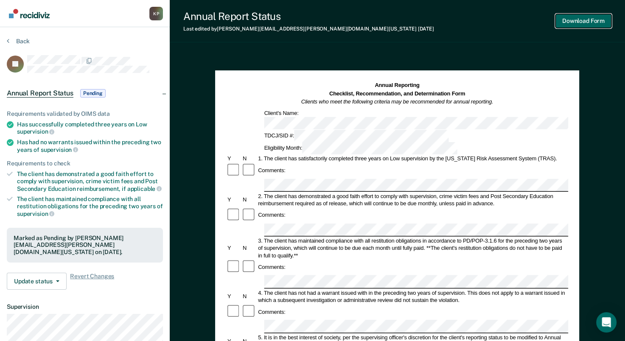
click at [587, 27] on button "Download Form" at bounding box center [584, 21] width 56 height 14
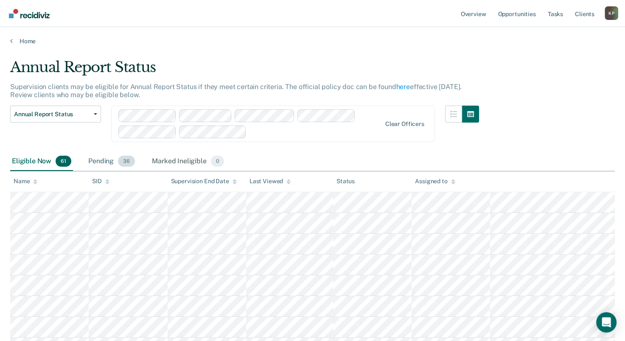
click at [105, 156] on div "Pending 36" at bounding box center [112, 161] width 50 height 19
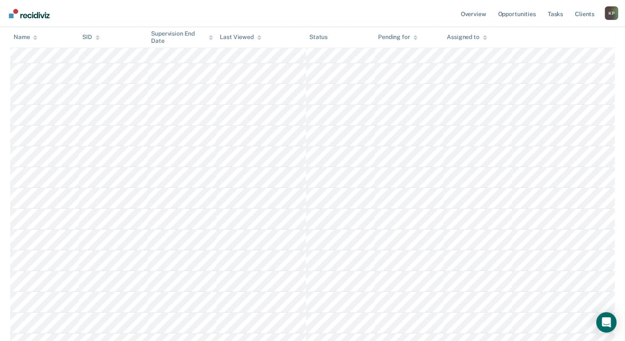
scroll to position [617, 0]
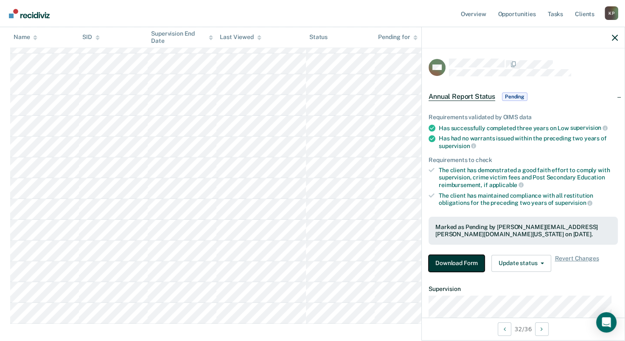
click at [439, 266] on button "Download Form" at bounding box center [457, 263] width 56 height 17
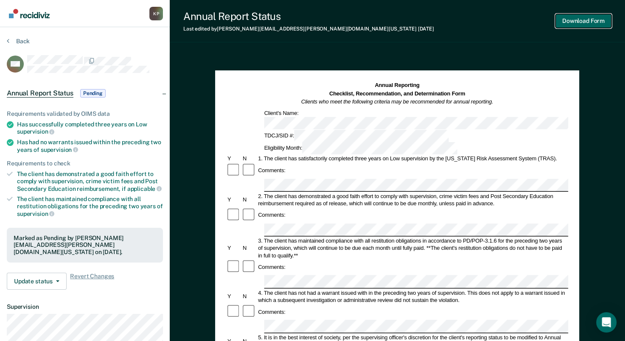
click at [583, 19] on button "Download Form" at bounding box center [584, 21] width 56 height 14
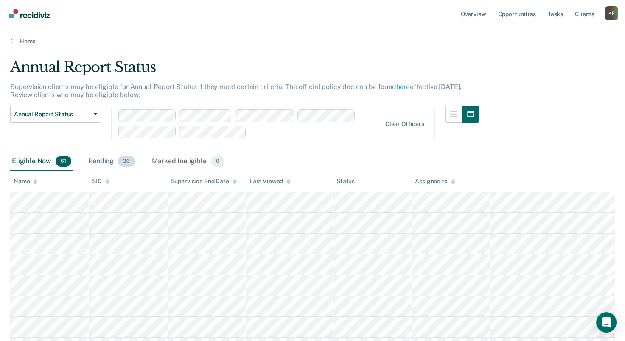
click at [106, 159] on div "Pending 36" at bounding box center [112, 161] width 50 height 19
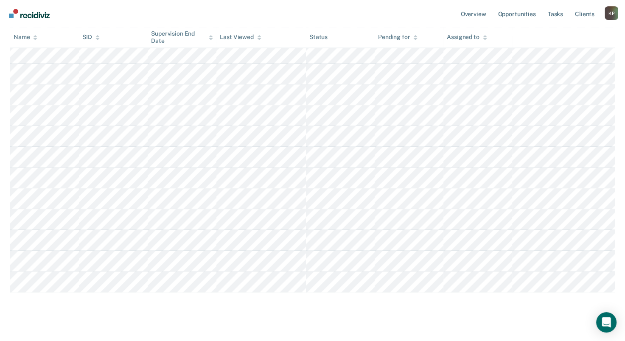
scroll to position [660, 0]
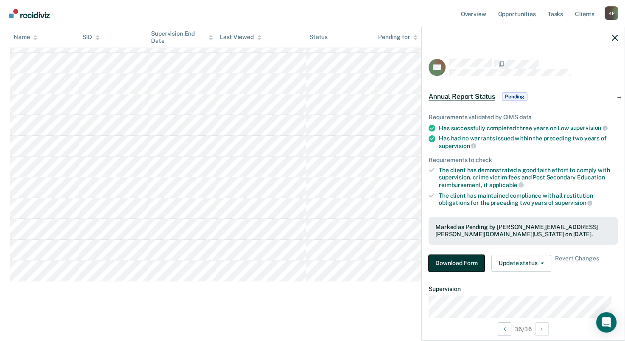
click at [458, 261] on button "Download Form" at bounding box center [457, 263] width 56 height 17
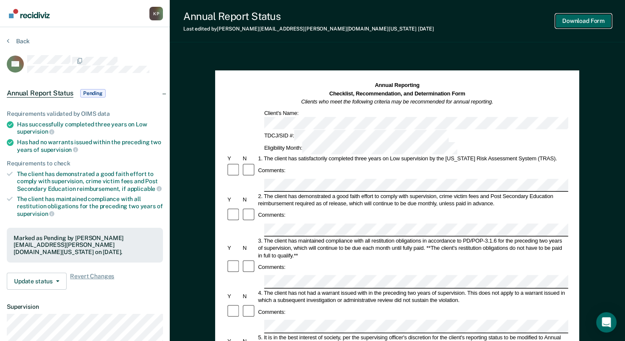
click at [592, 23] on button "Download Form" at bounding box center [584, 21] width 56 height 14
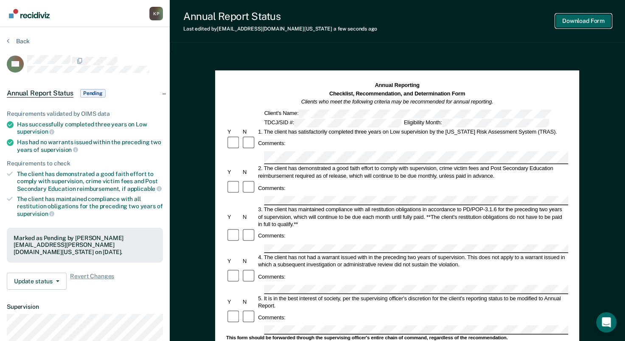
click at [583, 19] on button "Download Form" at bounding box center [584, 21] width 56 height 14
